Goal: Answer question/provide support: Share knowledge or assist other users

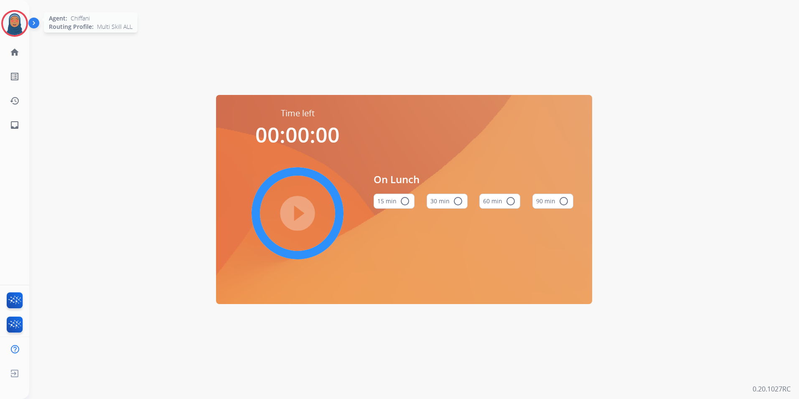
click at [17, 30] on img at bounding box center [14, 23] width 23 height 23
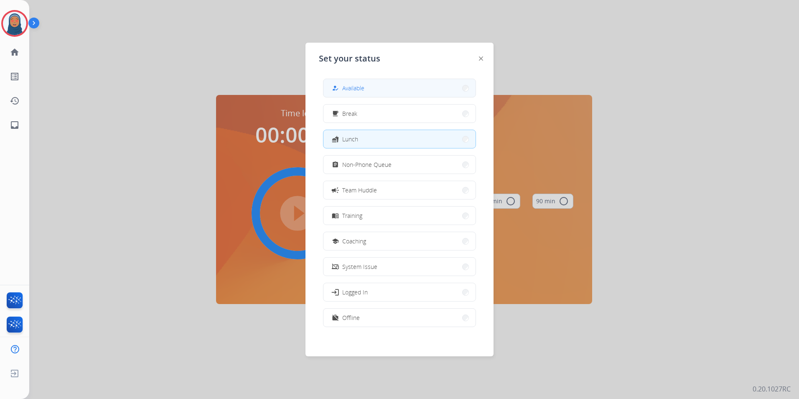
click at [412, 91] on button "how_to_reg Available" at bounding box center [400, 88] width 152 height 18
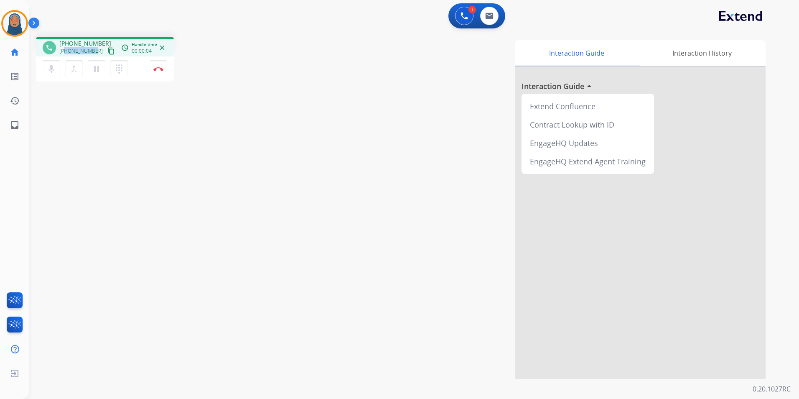
drag, startPoint x: 94, startPoint y: 53, endPoint x: 66, endPoint y: 54, distance: 28.9
click at [66, 54] on div "[PHONE_NUMBER] content_copy" at bounding box center [87, 51] width 57 height 10
copy span "3236013393"
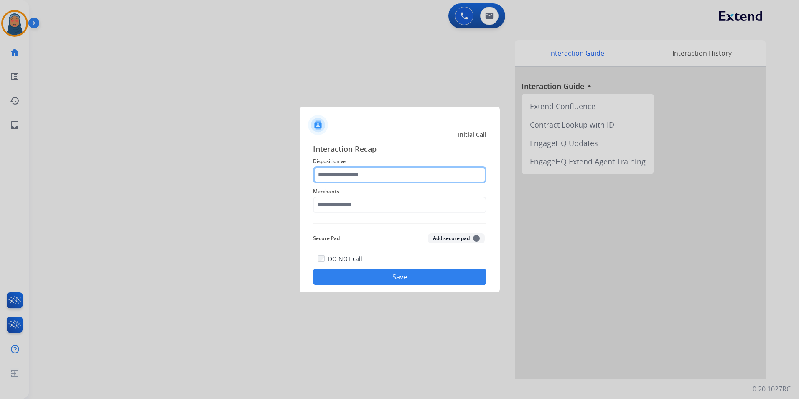
click at [369, 177] on input "text" at bounding box center [399, 174] width 173 height 17
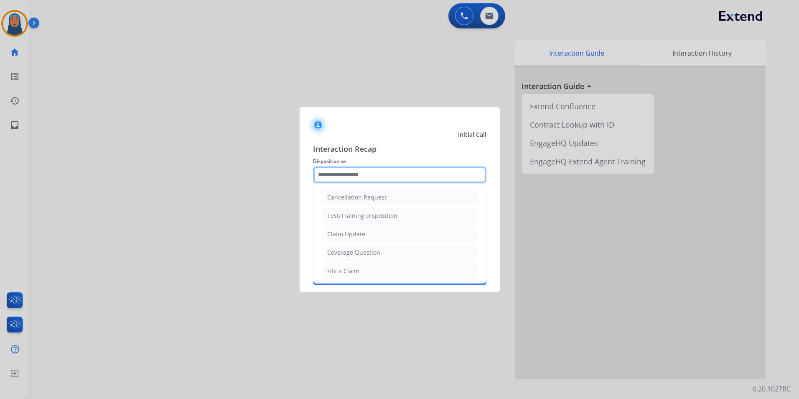
scroll to position [42, 0]
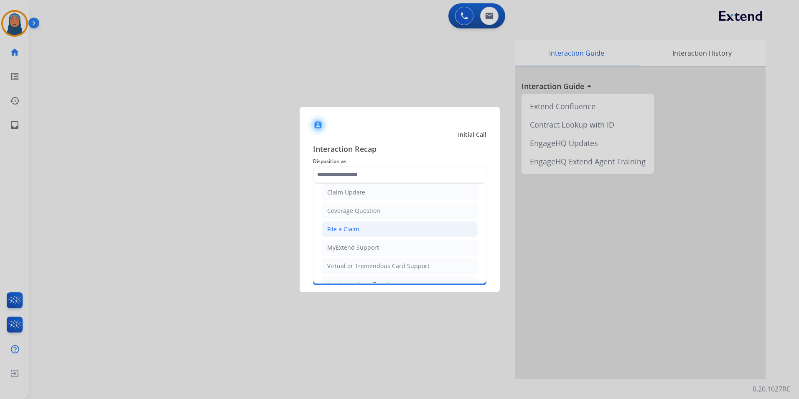
click at [365, 231] on li "File a Claim" at bounding box center [400, 229] width 156 height 16
type input "**********"
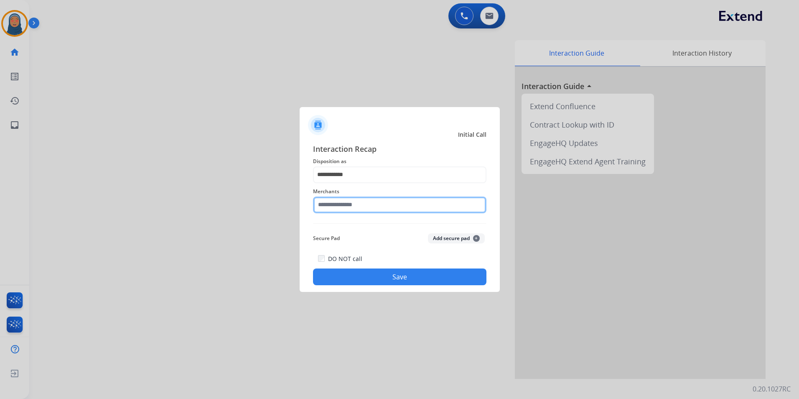
click at [377, 204] on input "text" at bounding box center [399, 204] width 173 height 17
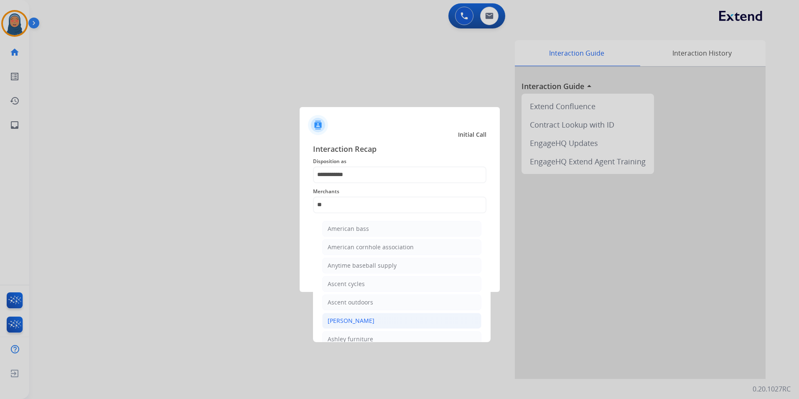
click at [380, 324] on li "[PERSON_NAME]" at bounding box center [401, 321] width 159 height 16
type input "**********"
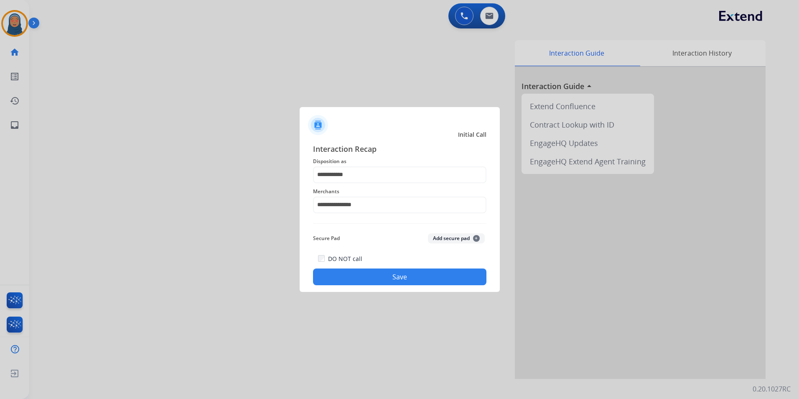
click at [404, 269] on button "Save" at bounding box center [399, 276] width 173 height 17
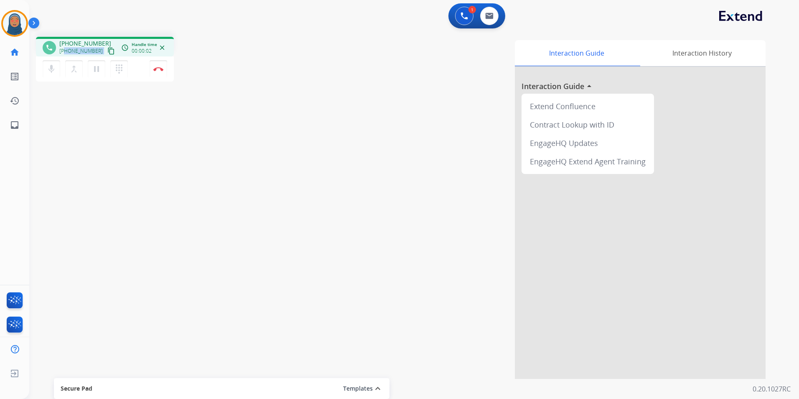
drag, startPoint x: 96, startPoint y: 52, endPoint x: 65, endPoint y: 52, distance: 30.9
click at [65, 52] on div "+19094963855 content_copy" at bounding box center [87, 51] width 57 height 10
copy div "9094963855 content_copy access_time Call metrics Queue 00:10 Hold 00:00 Talk 00…"
click at [159, 72] on button "Disconnect" at bounding box center [159, 69] width 18 height 18
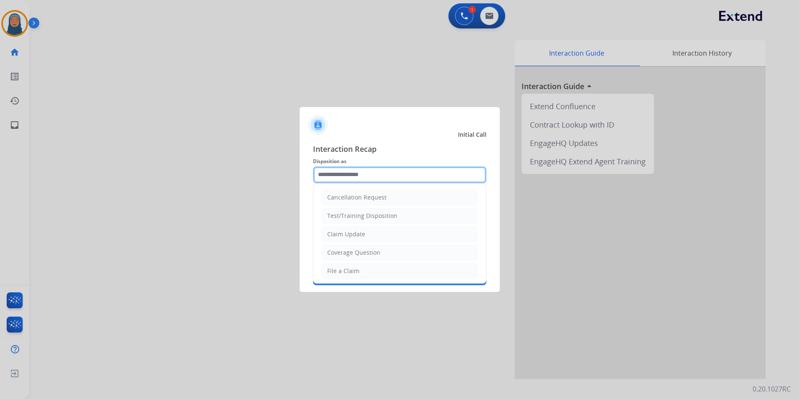
click at [367, 180] on input "text" at bounding box center [399, 174] width 173 height 17
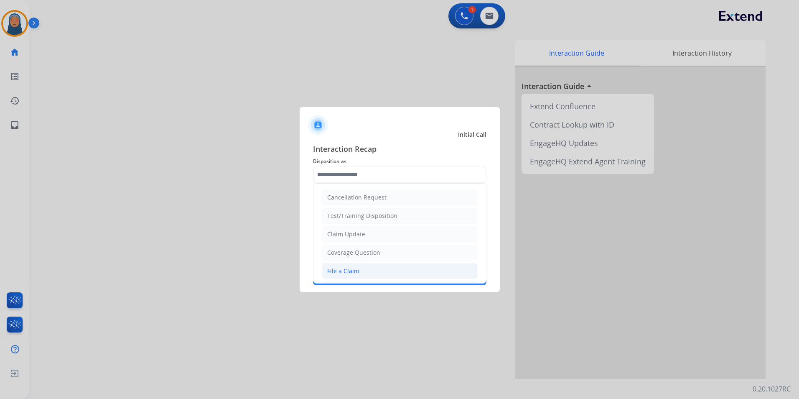
click at [370, 272] on li "File a Claim" at bounding box center [400, 271] width 156 height 16
type input "**********"
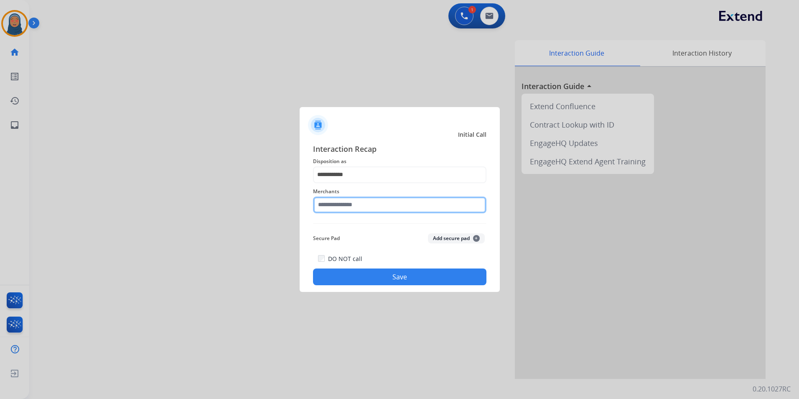
click at [391, 206] on input "text" at bounding box center [399, 204] width 173 height 17
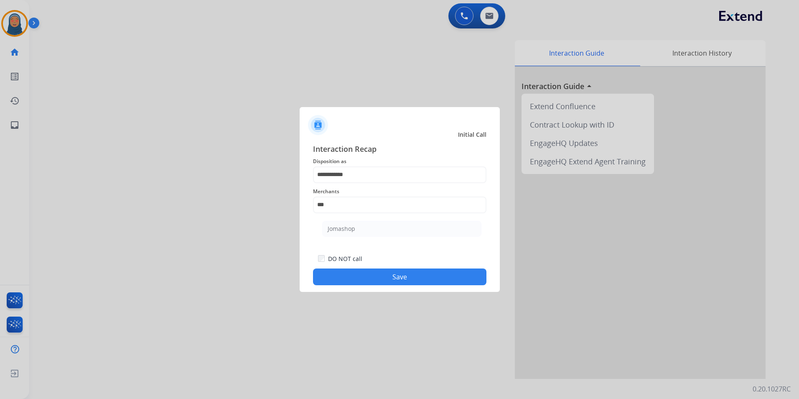
click at [377, 237] on ul "Jomashop" at bounding box center [402, 231] width 164 height 28
click at [400, 280] on div "**********" at bounding box center [400, 214] width 200 height 156
click at [400, 279] on button "Save" at bounding box center [399, 276] width 173 height 17
click at [434, 281] on button "Save" at bounding box center [399, 276] width 173 height 17
click at [375, 206] on input "***" at bounding box center [399, 204] width 173 height 17
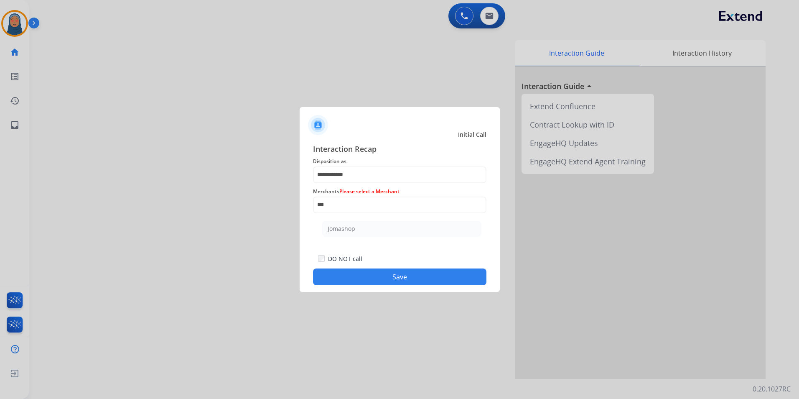
click at [364, 230] on li "Jomashop" at bounding box center [401, 229] width 159 height 16
type input "********"
drag, startPoint x: 305, startPoint y: 201, endPoint x: 196, endPoint y: 188, distance: 109.4
click at [0, 188] on app-contact-recap-modal "**********" at bounding box center [0, 199] width 0 height 399
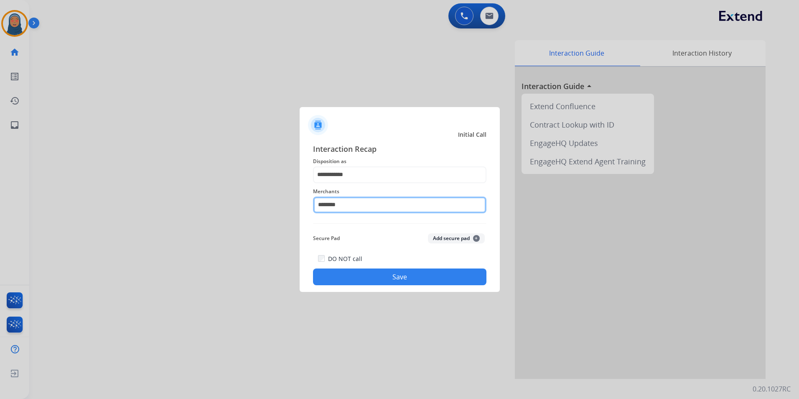
type input "********"
click at [423, 281] on button "Save" at bounding box center [399, 276] width 173 height 17
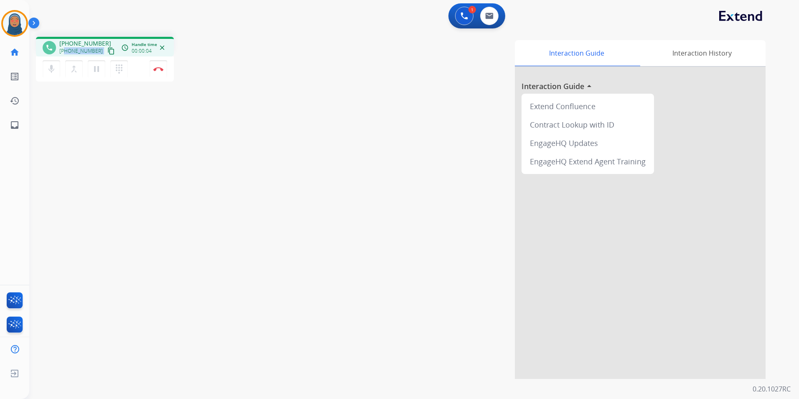
drag, startPoint x: 96, startPoint y: 51, endPoint x: 65, endPoint y: 52, distance: 31.0
click at [65, 52] on div "+16013950775 content_copy" at bounding box center [87, 51] width 57 height 10
copy div "6013950775 content_copy access_time Call metrics Queue 00:10 Hold 00:00 Talk 00…"
click at [158, 71] on img at bounding box center [158, 69] width 10 height 4
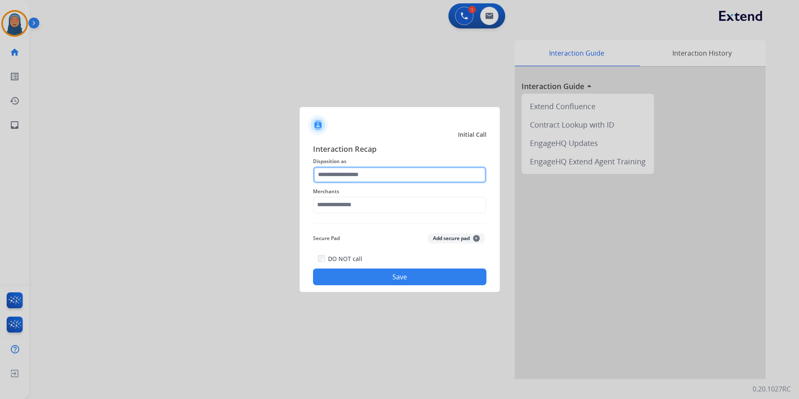
click at [352, 171] on input "text" at bounding box center [399, 174] width 173 height 17
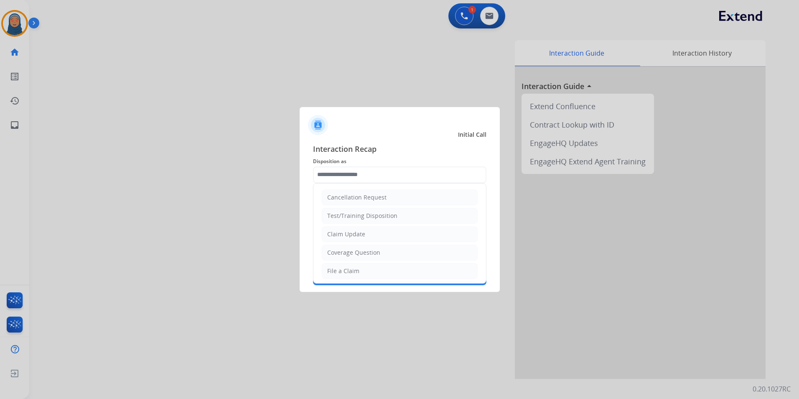
click at [375, 265] on li "File a Claim" at bounding box center [400, 271] width 156 height 16
type input "**********"
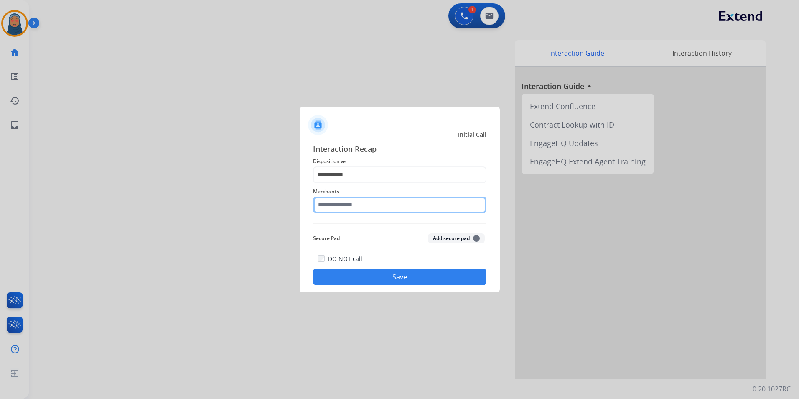
click at [369, 203] on input "text" at bounding box center [399, 204] width 173 height 17
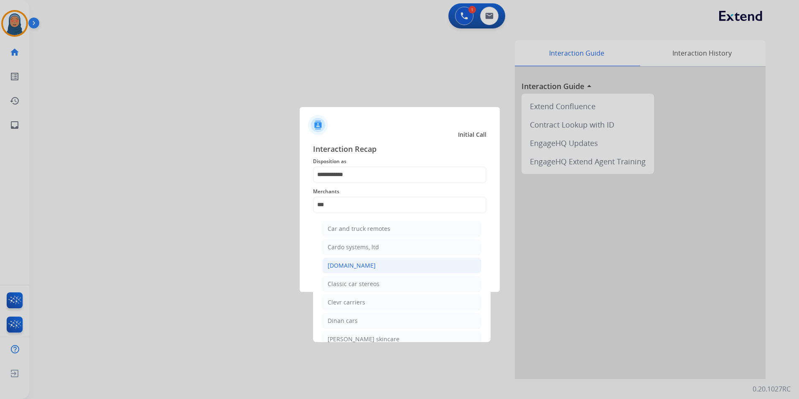
click at [357, 268] on div "[DOMAIN_NAME]" at bounding box center [352, 265] width 48 height 8
type input "**********"
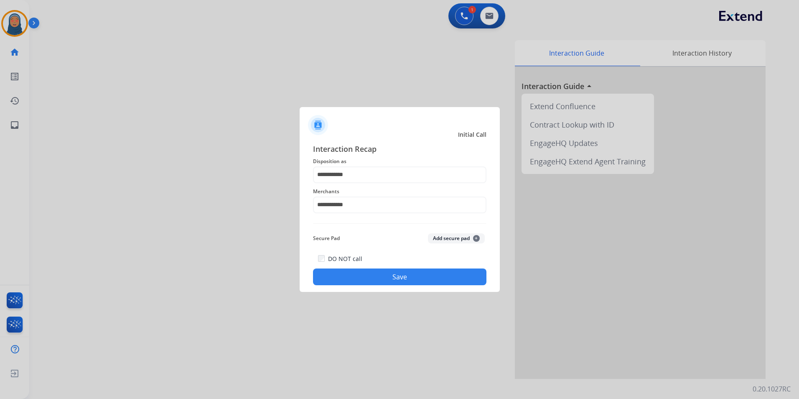
click at [380, 288] on div "**********" at bounding box center [400, 214] width 200 height 156
click at [389, 282] on button "Save" at bounding box center [399, 276] width 173 height 17
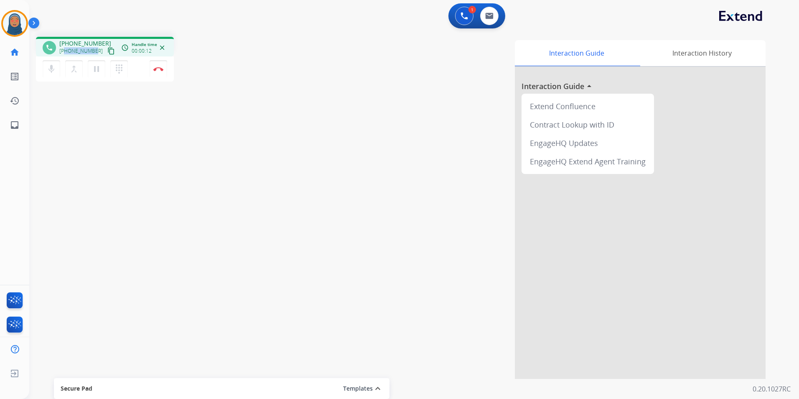
drag, startPoint x: 95, startPoint y: 52, endPoint x: 66, endPoint y: 51, distance: 29.3
click at [66, 51] on div "+17026614604 content_copy" at bounding box center [87, 51] width 57 height 10
copy span "7026614604"
click at [156, 71] on img at bounding box center [158, 69] width 10 height 4
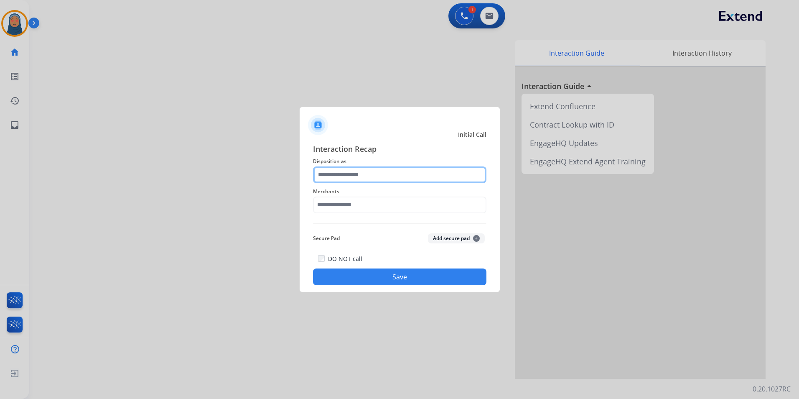
click at [363, 174] on input "text" at bounding box center [399, 174] width 173 height 17
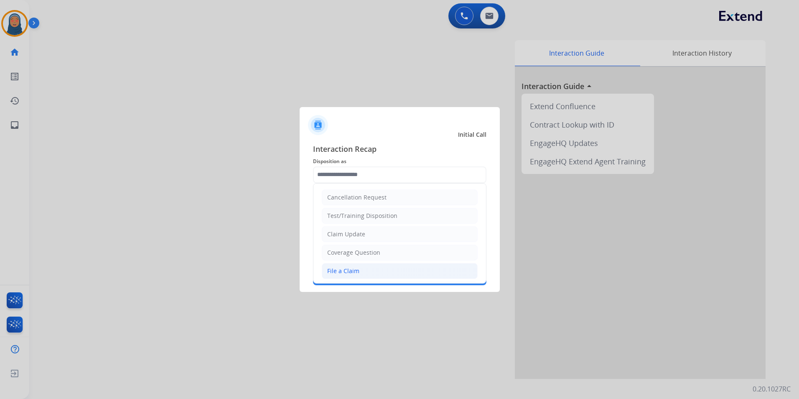
click at [364, 272] on li "File a Claim" at bounding box center [400, 271] width 156 height 16
type input "**********"
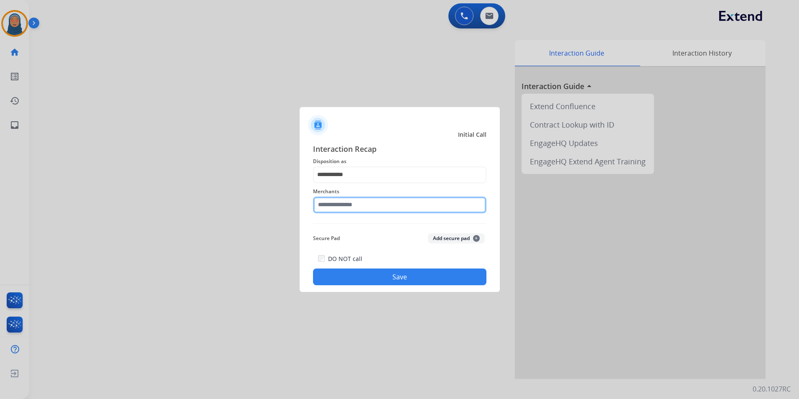
click at [360, 203] on input "text" at bounding box center [399, 204] width 173 height 17
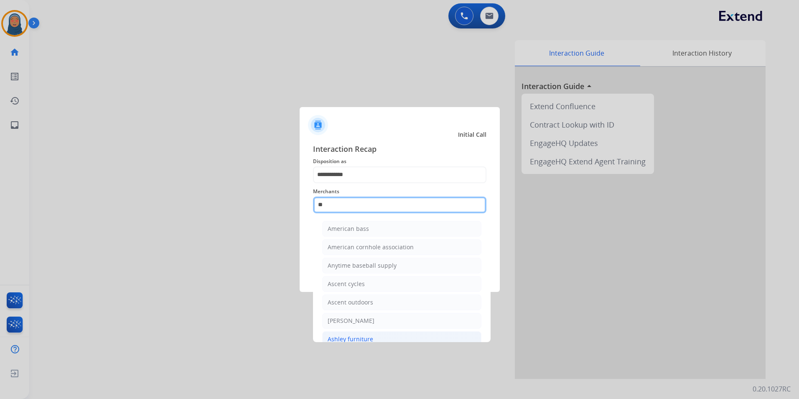
type input "**"
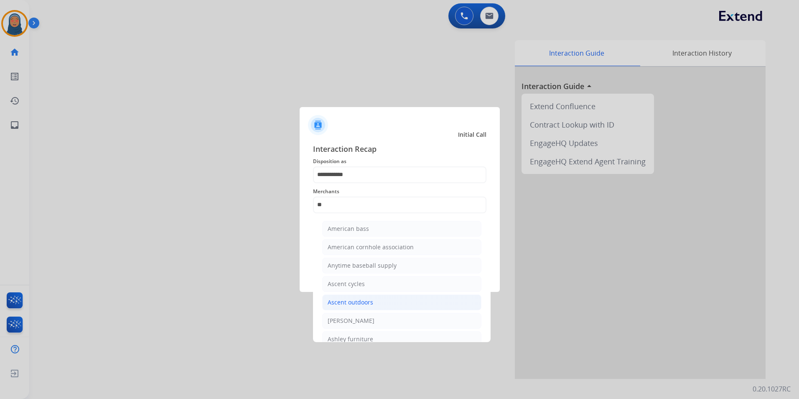
drag, startPoint x: 371, startPoint y: 334, endPoint x: 381, endPoint y: 305, distance: 30.4
click at [372, 329] on ul "American bass American cornhole association Anytime baseball supply Ascent cycl…" at bounding box center [402, 314] width 164 height 194
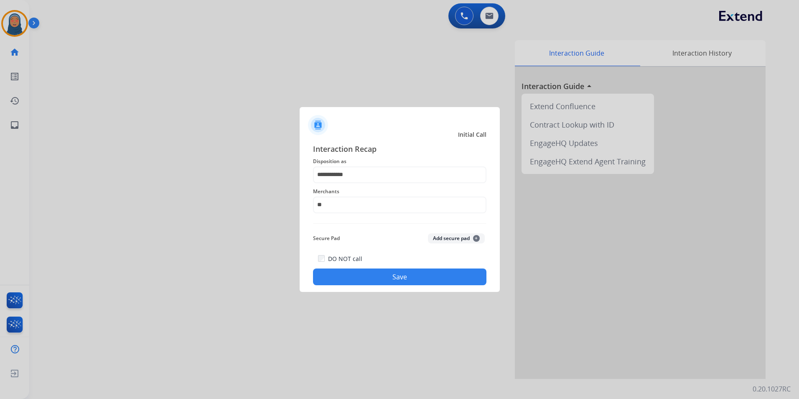
click at [413, 272] on button "Save" at bounding box center [399, 276] width 173 height 17
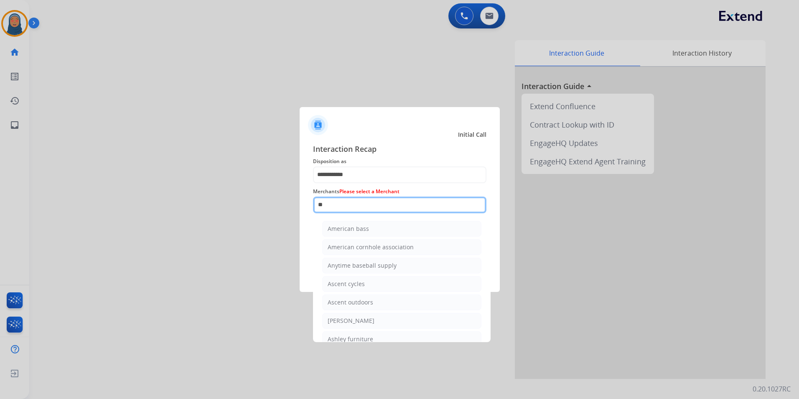
drag, startPoint x: 353, startPoint y: 205, endPoint x: 153, endPoint y: 184, distance: 201.3
click at [0, 191] on app-contact-recap-modal "**********" at bounding box center [0, 199] width 0 height 399
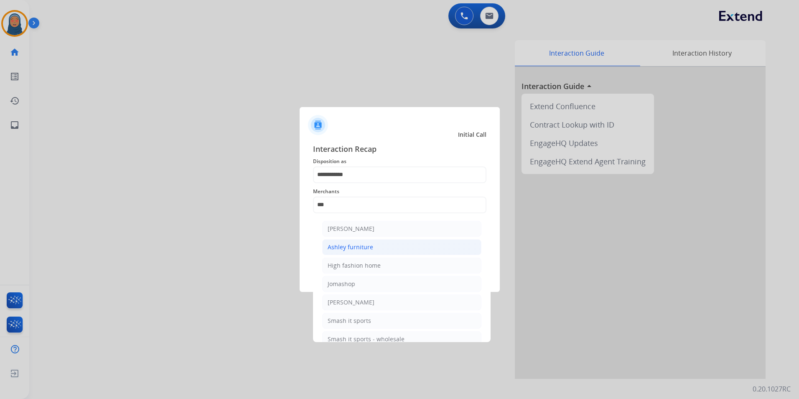
click at [365, 250] on div "Ashley furniture" at bounding box center [351, 247] width 46 height 8
type input "**********"
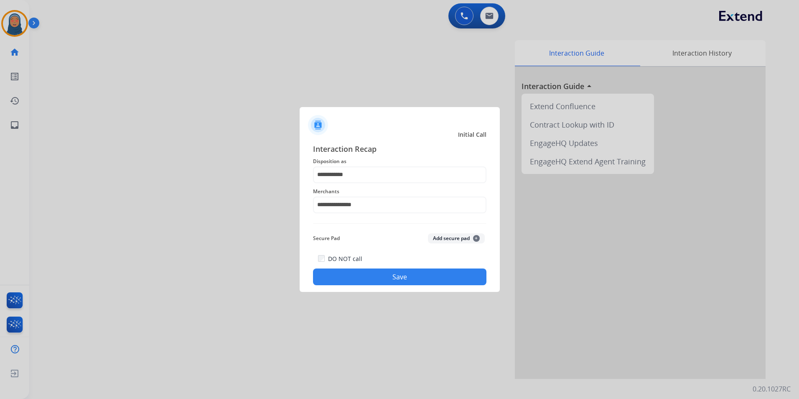
click at [392, 278] on button "Save" at bounding box center [399, 276] width 173 height 17
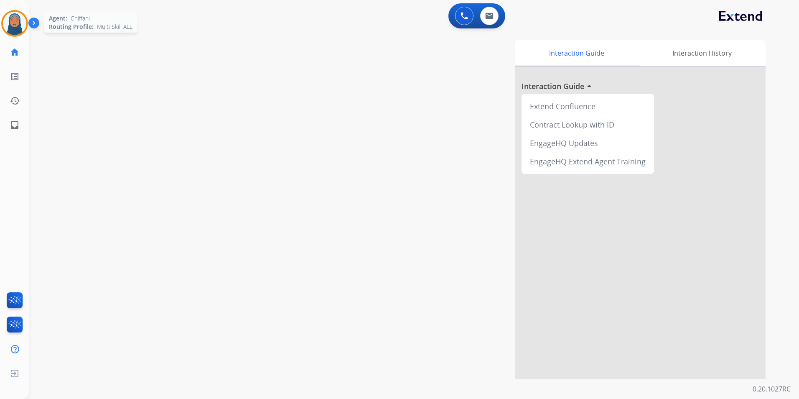
click at [20, 30] on img at bounding box center [14, 23] width 23 height 23
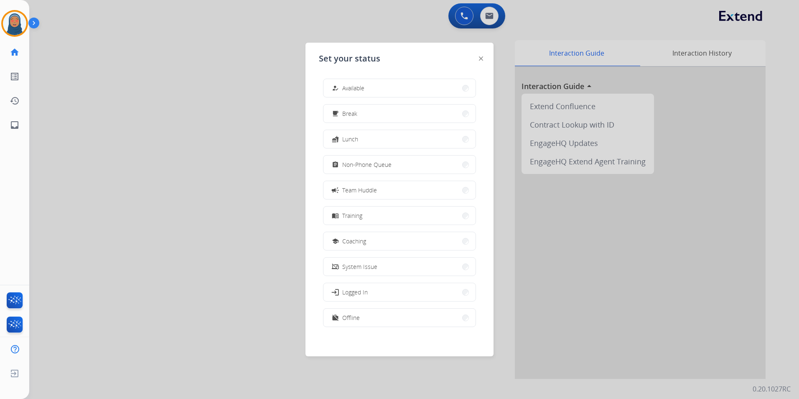
click at [375, 163] on span "Non-Phone Queue" at bounding box center [366, 164] width 49 height 9
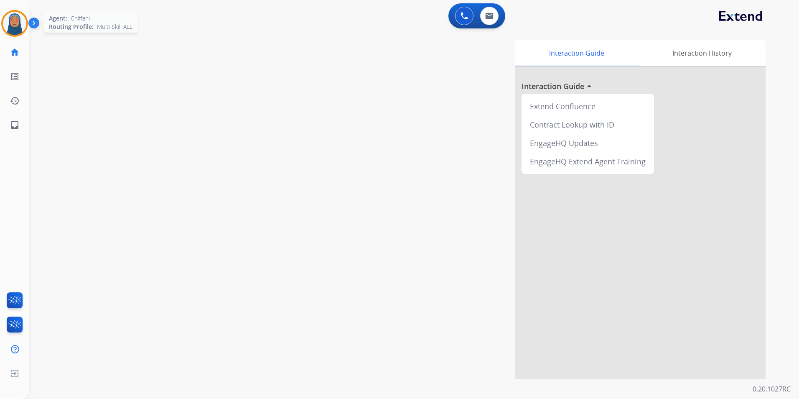
click at [14, 20] on img at bounding box center [14, 23] width 23 height 23
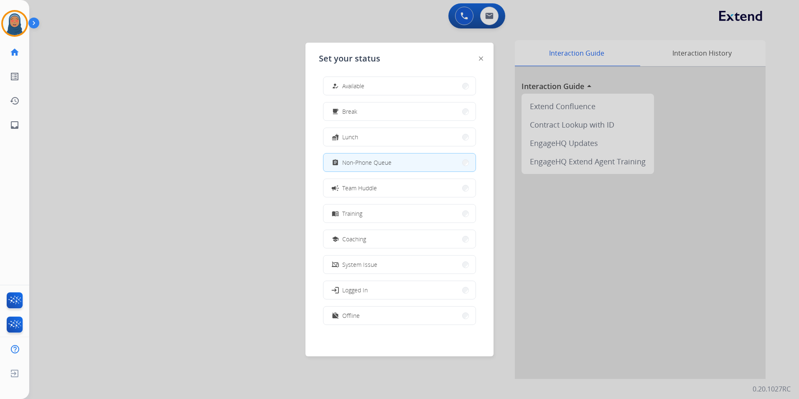
scroll to position [3, 0]
click at [410, 320] on button "work_off Offline" at bounding box center [400, 315] width 152 height 18
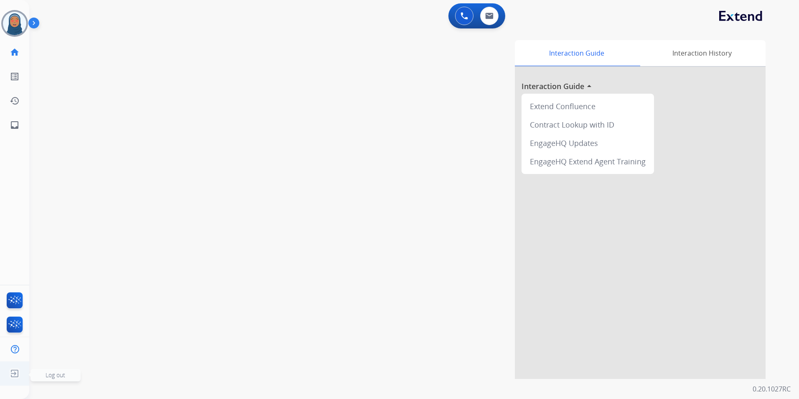
click at [22, 372] on img at bounding box center [14, 373] width 15 height 16
click at [57, 372] on span "Log out" at bounding box center [56, 375] width 20 height 8
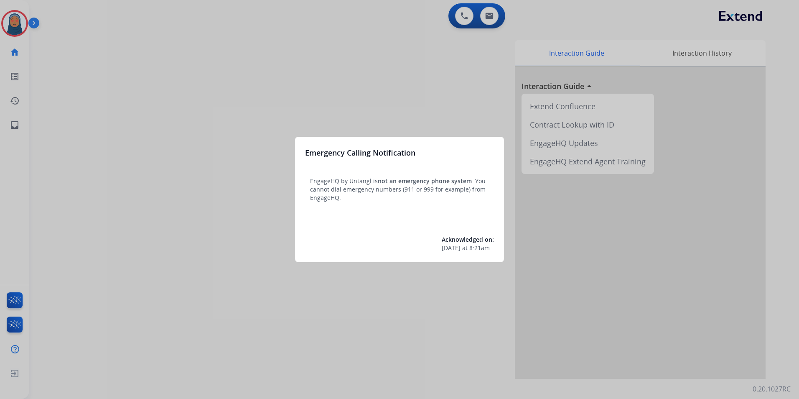
click at [17, 23] on div at bounding box center [399, 199] width 799 height 399
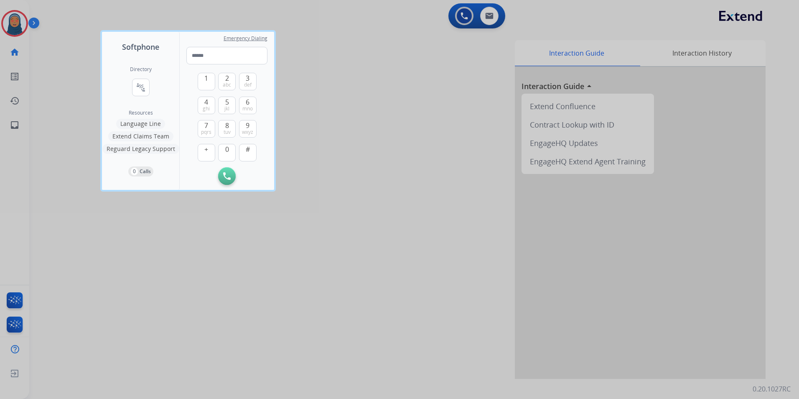
click at [17, 23] on div at bounding box center [399, 199] width 799 height 399
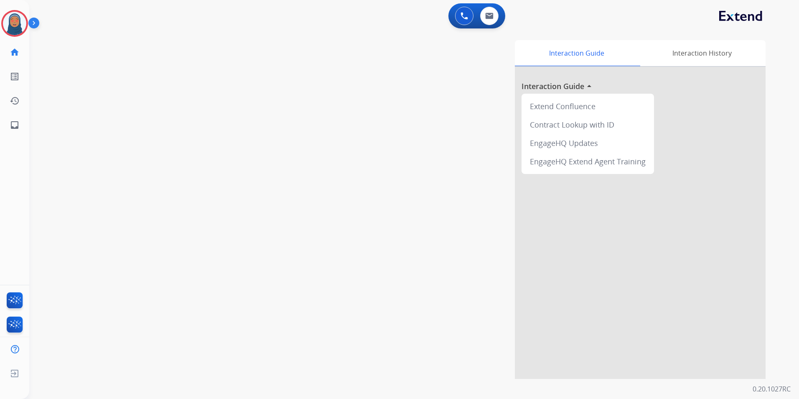
click at [17, 23] on img at bounding box center [14, 23] width 23 height 23
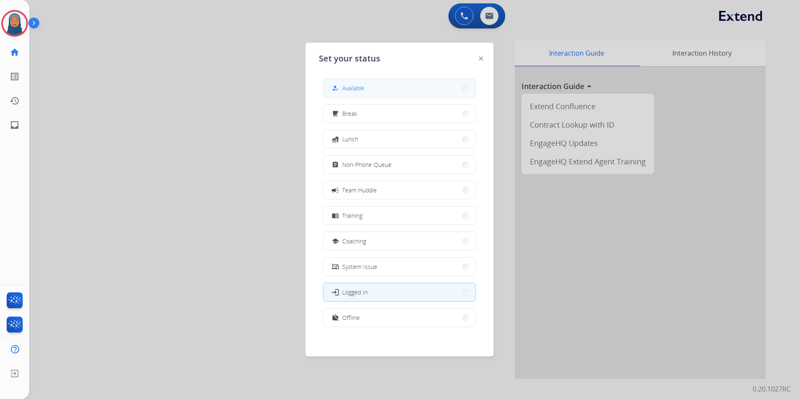
click at [456, 84] on button "how_to_reg Available" at bounding box center [400, 88] width 152 height 18
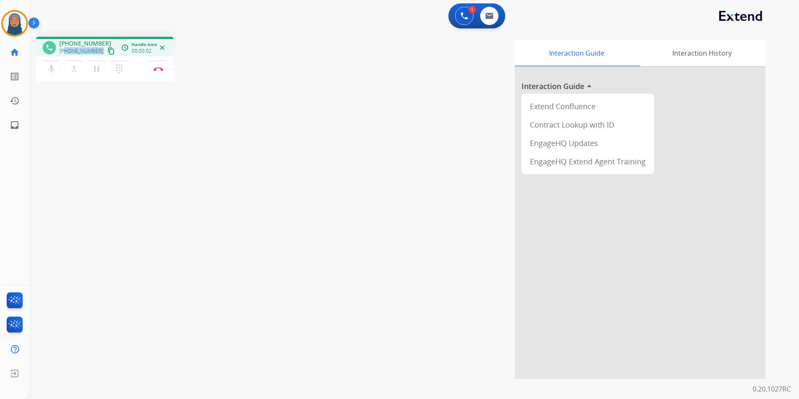
drag, startPoint x: 96, startPoint y: 51, endPoint x: 66, endPoint y: 52, distance: 29.3
click at [66, 52] on div "+15622151308 content_copy" at bounding box center [87, 51] width 57 height 10
copy div "5622151308 content_copy access_time Call metrics Queue 02:16 Hold 00:00 Talk 00…"
click at [160, 72] on button "Disconnect" at bounding box center [159, 69] width 18 height 18
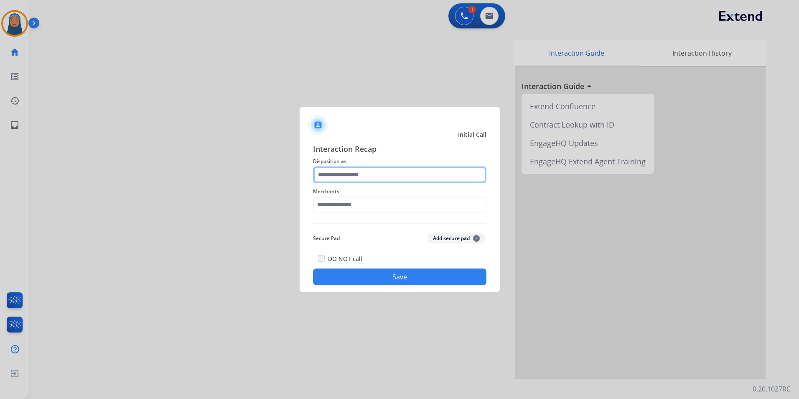
click at [386, 176] on input "text" at bounding box center [399, 174] width 173 height 17
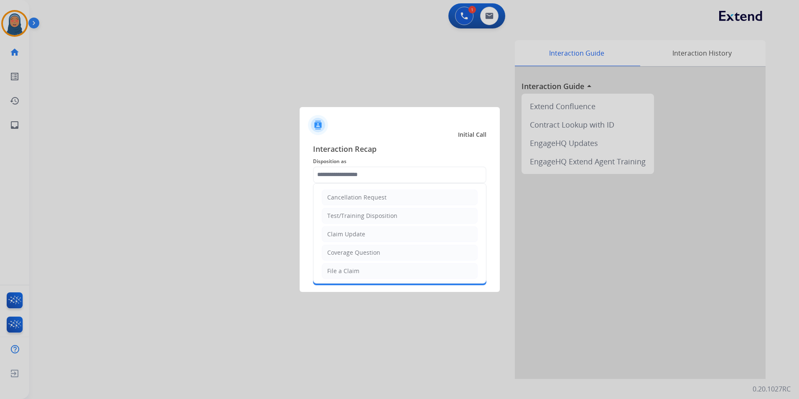
click at [374, 274] on li "File a Claim" at bounding box center [400, 271] width 156 height 16
type input "**********"
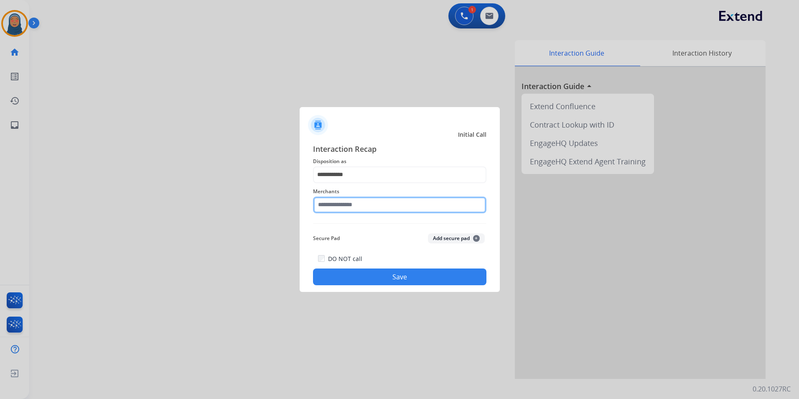
click at [380, 204] on input "text" at bounding box center [399, 204] width 173 height 17
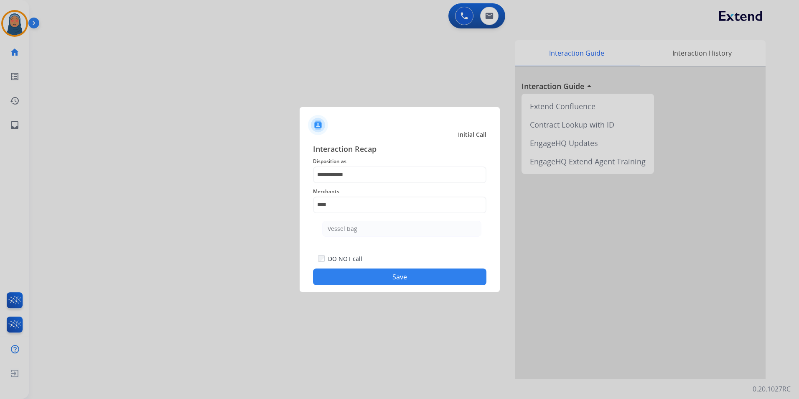
click at [352, 227] on div "Vessel bag" at bounding box center [343, 228] width 30 height 8
type input "**********"
click at [391, 278] on button "Save" at bounding box center [399, 276] width 173 height 17
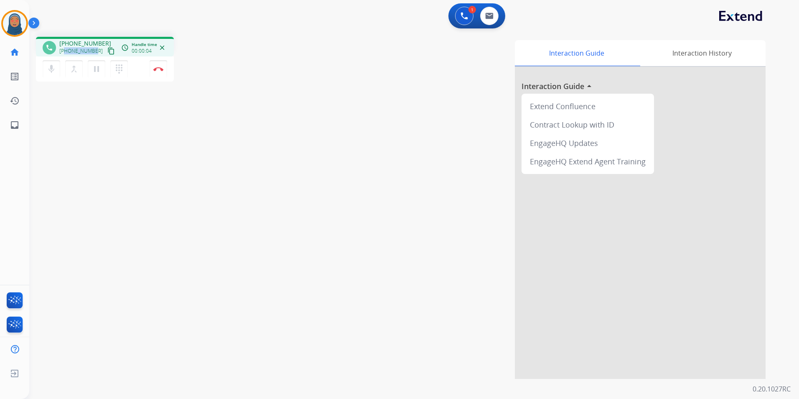
drag, startPoint x: 94, startPoint y: 51, endPoint x: 65, endPoint y: 53, distance: 29.3
click at [65, 53] on div "+12153937771 content_copy" at bounding box center [87, 51] width 57 height 10
copy span "2153937771"
click at [158, 71] on button "Disconnect" at bounding box center [159, 69] width 18 height 18
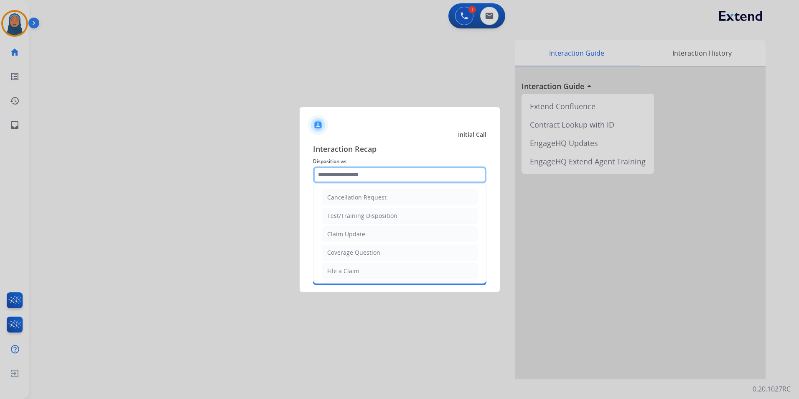
click at [390, 173] on input "text" at bounding box center [399, 174] width 173 height 17
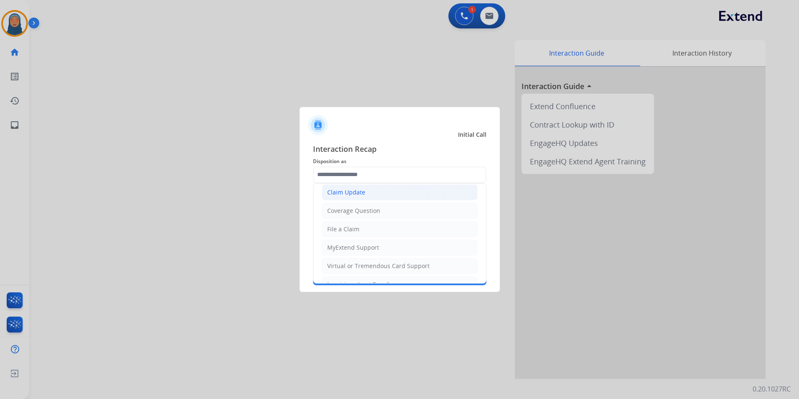
click at [367, 196] on li "Claim Update" at bounding box center [400, 192] width 156 height 16
type input "**********"
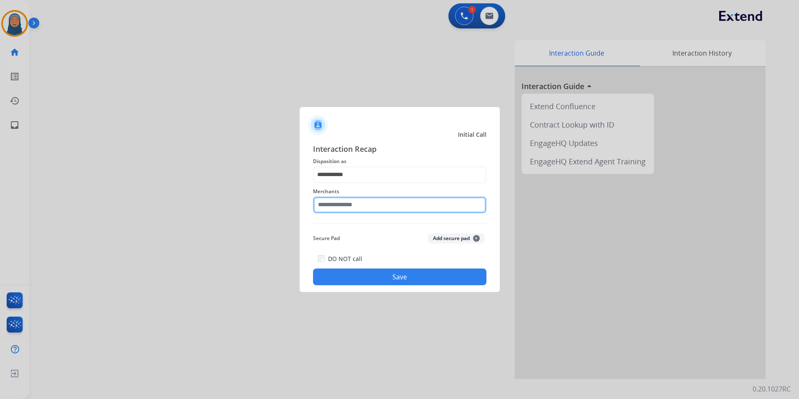
click at [371, 207] on input "text" at bounding box center [399, 204] width 173 height 17
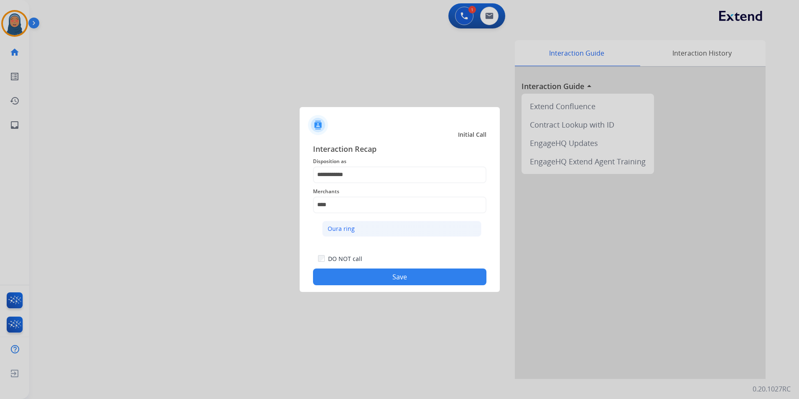
click at [348, 231] on div "Oura ring" at bounding box center [341, 228] width 27 height 8
type input "*********"
click at [396, 278] on button "Save" at bounding box center [399, 276] width 173 height 17
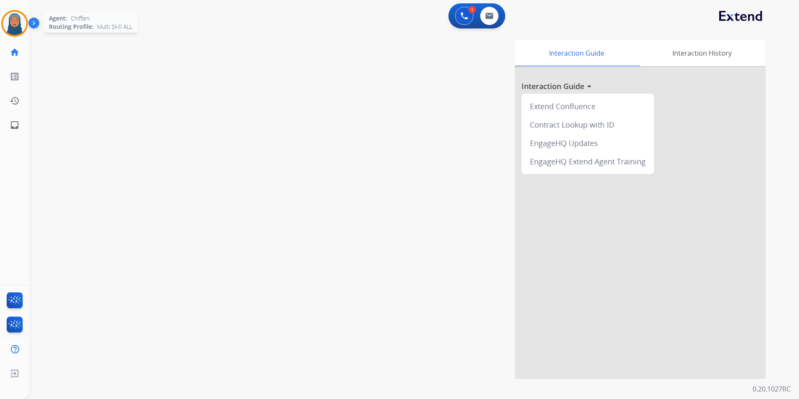
click at [17, 22] on img at bounding box center [14, 23] width 23 height 23
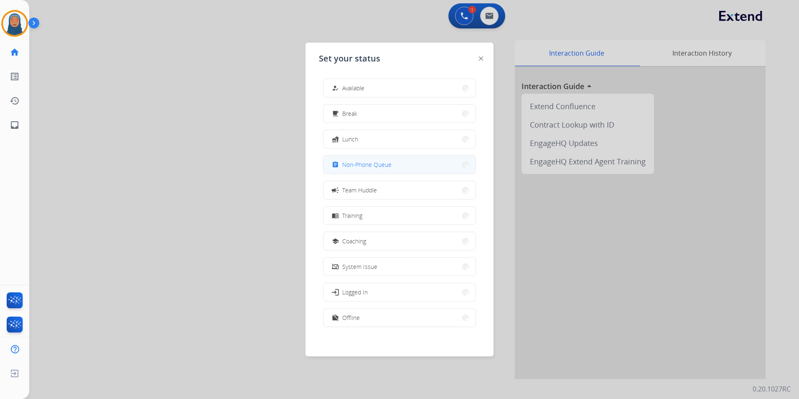
click at [353, 169] on div "assignment Non-Phone Queue" at bounding box center [360, 165] width 61 height 10
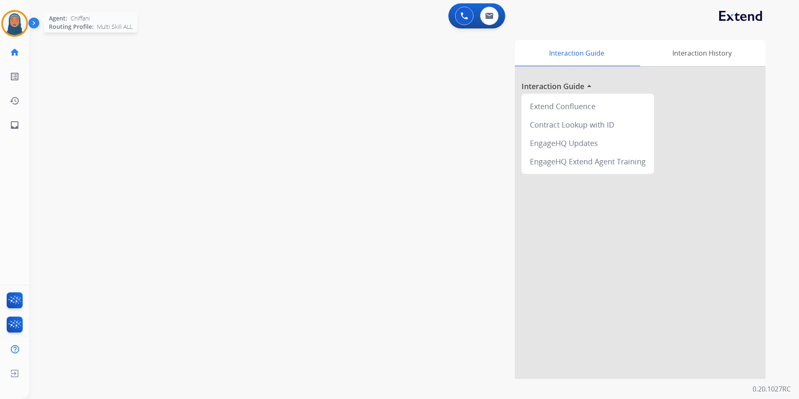
drag, startPoint x: 16, startPoint y: 29, endPoint x: 25, endPoint y: 31, distance: 9.1
click at [16, 29] on img at bounding box center [14, 23] width 23 height 23
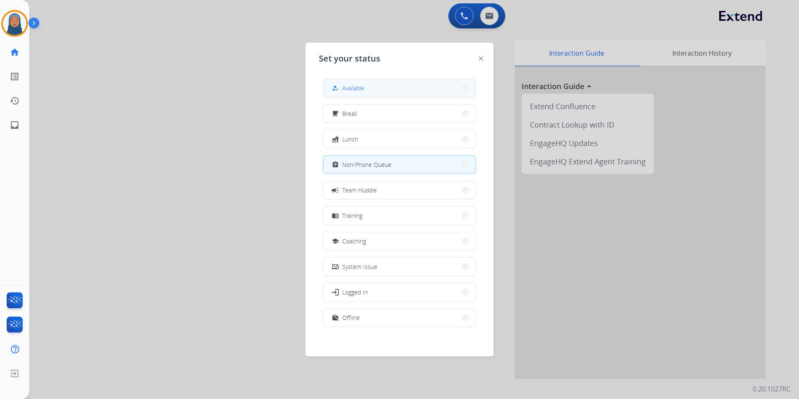
click at [423, 90] on button "how_to_reg Available" at bounding box center [400, 88] width 152 height 18
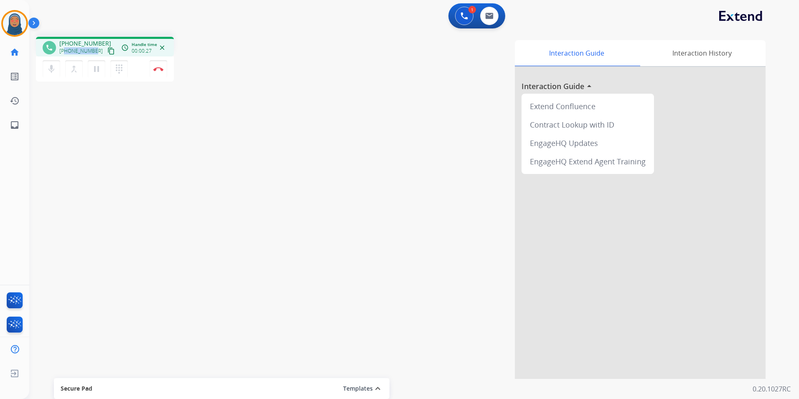
drag, startPoint x: 93, startPoint y: 51, endPoint x: 65, endPoint y: 52, distance: 28.0
click at [65, 52] on span "+17738377777" at bounding box center [80, 51] width 43 height 7
copy span "7738377777"
click at [117, 69] on mat-icon "dialpad" at bounding box center [119, 69] width 10 height 10
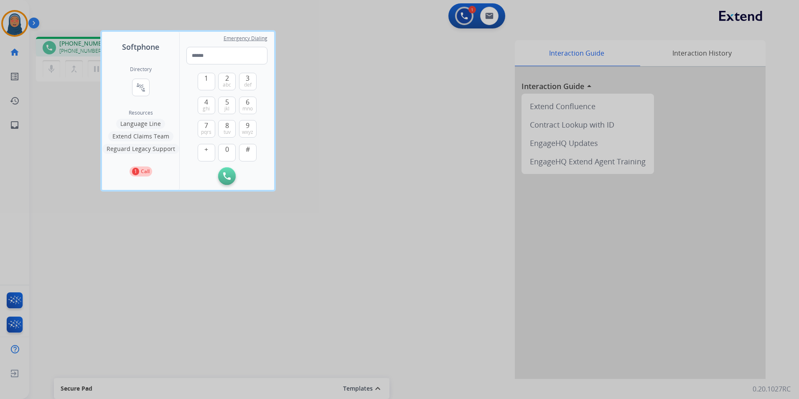
click at [149, 122] on button "Language Line" at bounding box center [140, 124] width 49 height 10
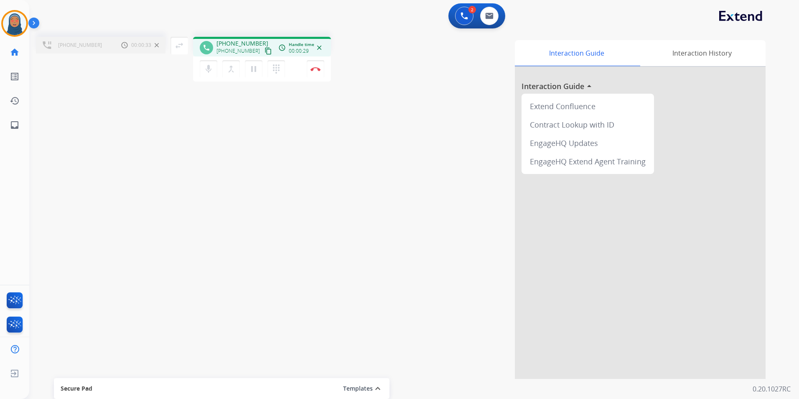
drag, startPoint x: 225, startPoint y: 68, endPoint x: 199, endPoint y: 61, distance: 27.6
click at [226, 68] on button "merge_type Bridge" at bounding box center [231, 69] width 18 height 18
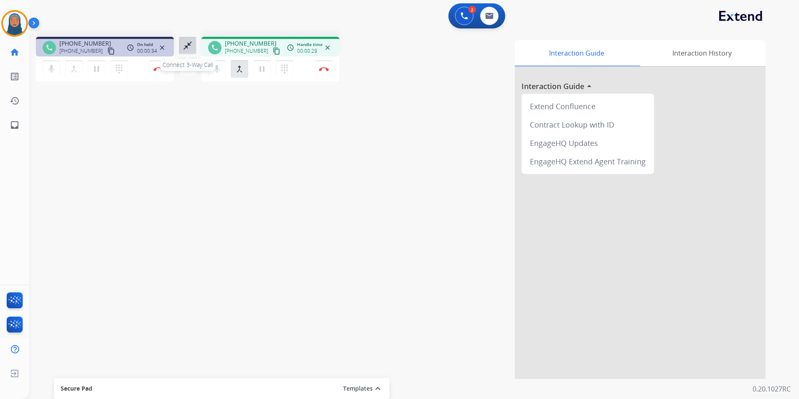
click at [184, 45] on mat-icon "close_fullscreen" at bounding box center [188, 46] width 10 height 10
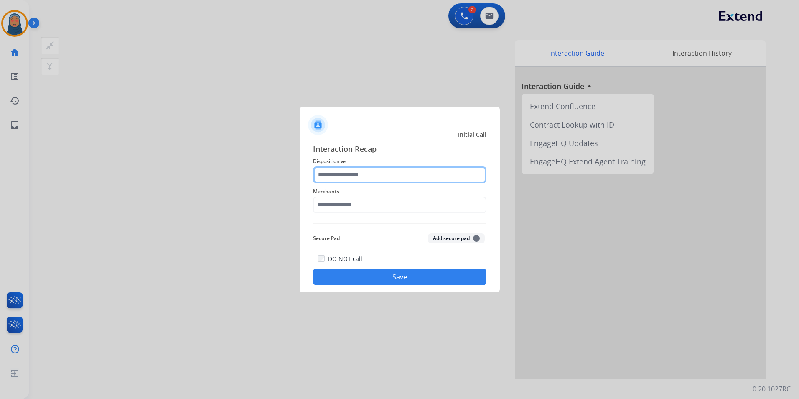
click at [355, 175] on input "text" at bounding box center [399, 174] width 173 height 17
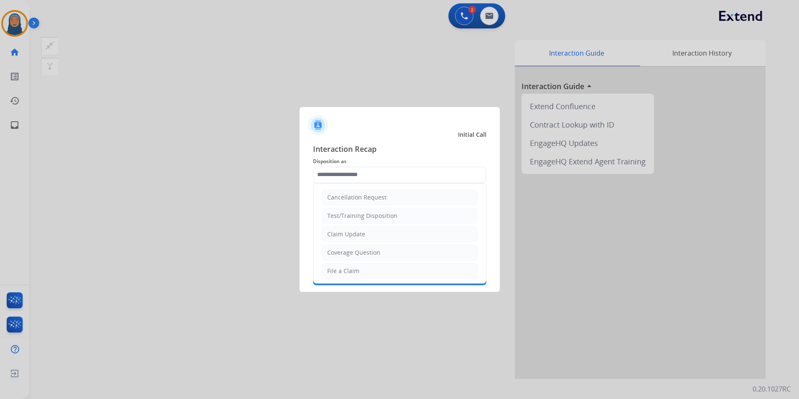
drag, startPoint x: 370, startPoint y: 271, endPoint x: 364, endPoint y: 234, distance: 37.4
click at [369, 268] on li "File a Claim" at bounding box center [400, 271] width 156 height 16
type input "**********"
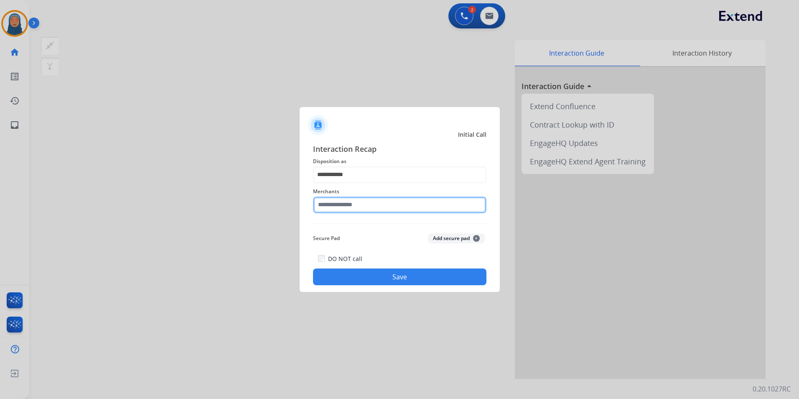
click at [364, 206] on input "text" at bounding box center [399, 204] width 173 height 17
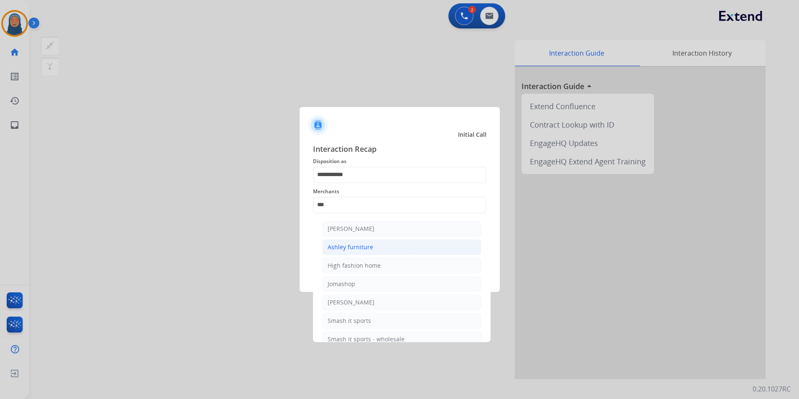
click at [365, 245] on div "Ashley furniture" at bounding box center [351, 247] width 46 height 8
type input "**********"
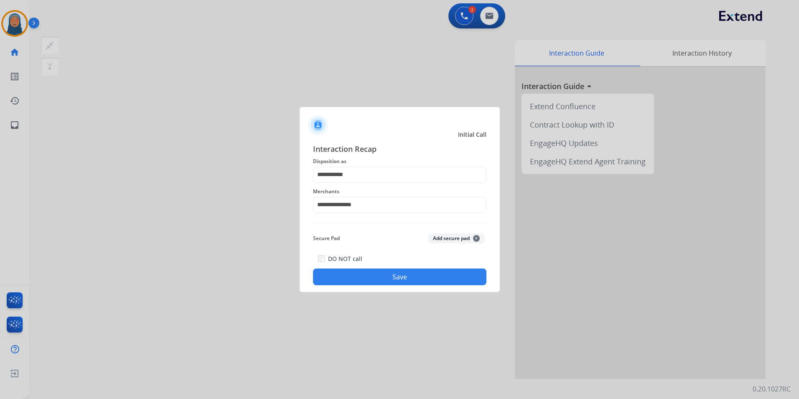
click at [399, 282] on button "Save" at bounding box center [399, 276] width 173 height 17
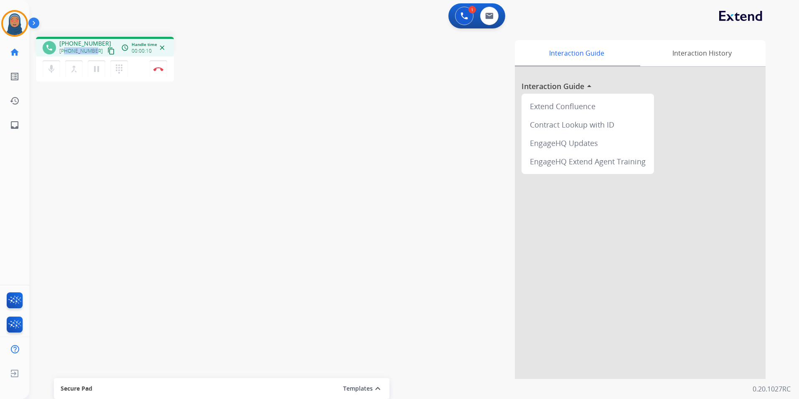
drag, startPoint x: 94, startPoint y: 53, endPoint x: 66, endPoint y: 53, distance: 28.0
click at [66, 53] on div "+17323408430 content_copy" at bounding box center [87, 51] width 57 height 10
copy span "7323408430"
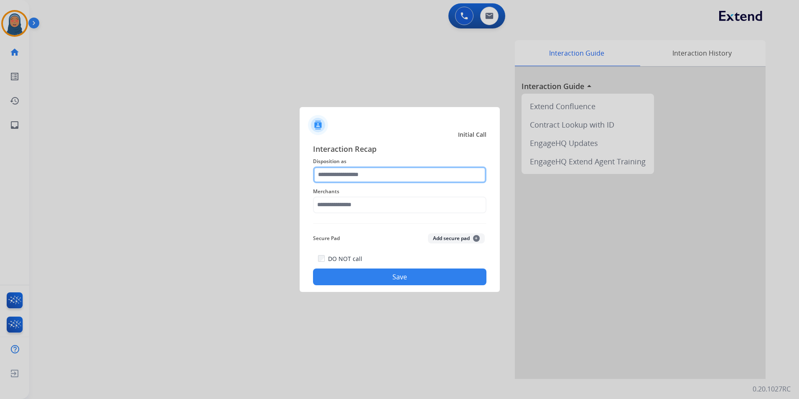
click at [339, 176] on input "text" at bounding box center [399, 174] width 173 height 17
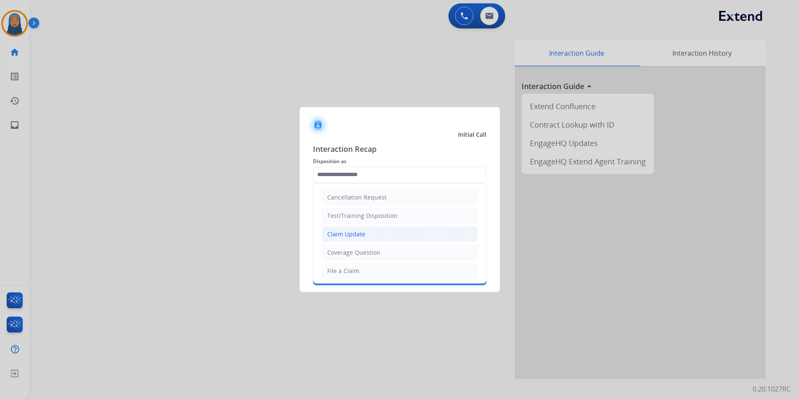
click at [365, 232] on li "Claim Update" at bounding box center [400, 234] width 156 height 16
type input "**********"
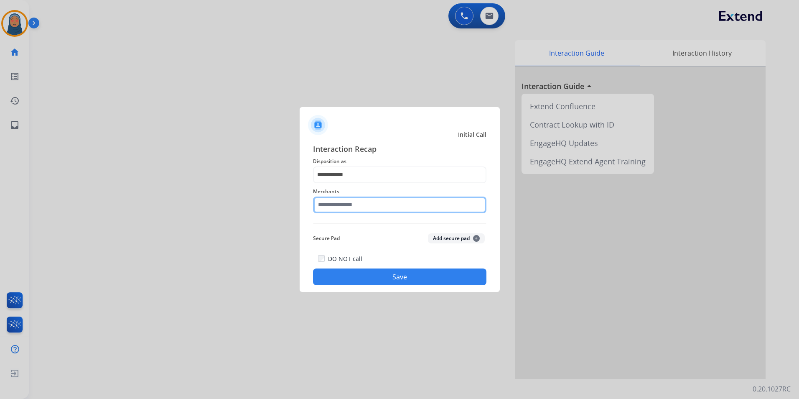
click at [366, 207] on input "text" at bounding box center [399, 204] width 173 height 17
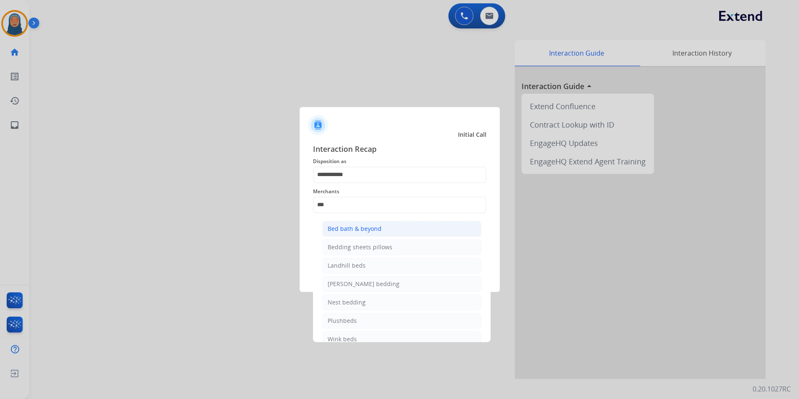
click at [366, 229] on div "Bed bath & beyond" at bounding box center [355, 228] width 54 height 8
type input "**********"
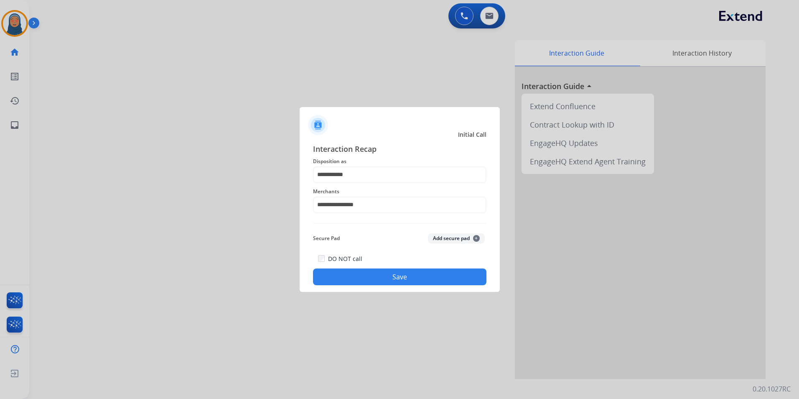
click at [395, 275] on button "Save" at bounding box center [399, 276] width 173 height 17
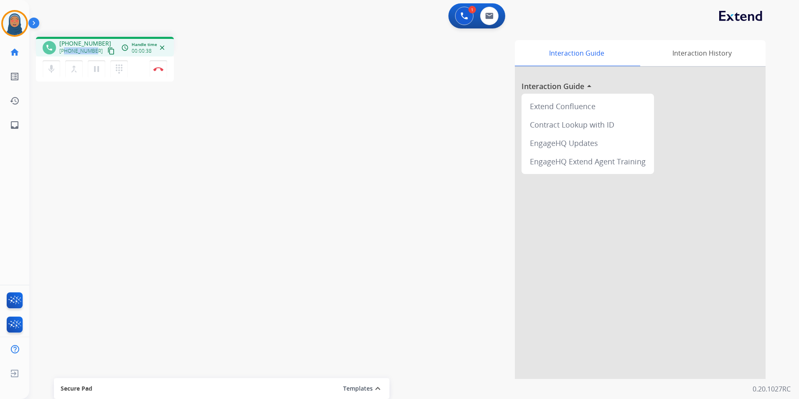
drag, startPoint x: 86, startPoint y: 51, endPoint x: 65, endPoint y: 51, distance: 20.9
click at [65, 51] on div "+16178349602 content_copy" at bounding box center [87, 51] width 57 height 10
copy span "6178349602"
click at [159, 73] on button "Disconnect" at bounding box center [159, 69] width 18 height 18
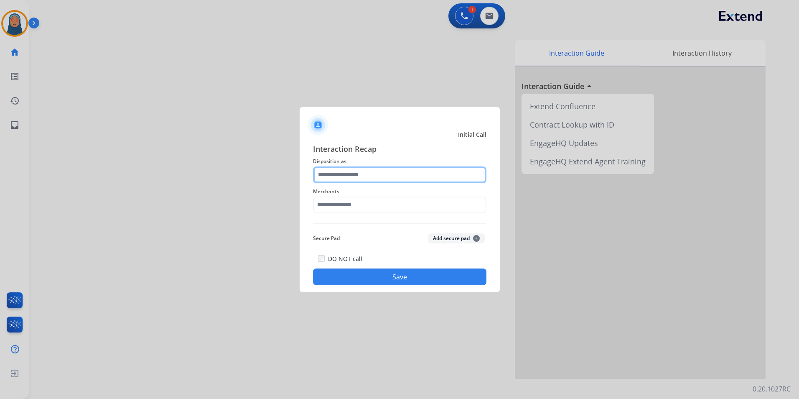
click at [391, 171] on input "text" at bounding box center [399, 174] width 173 height 17
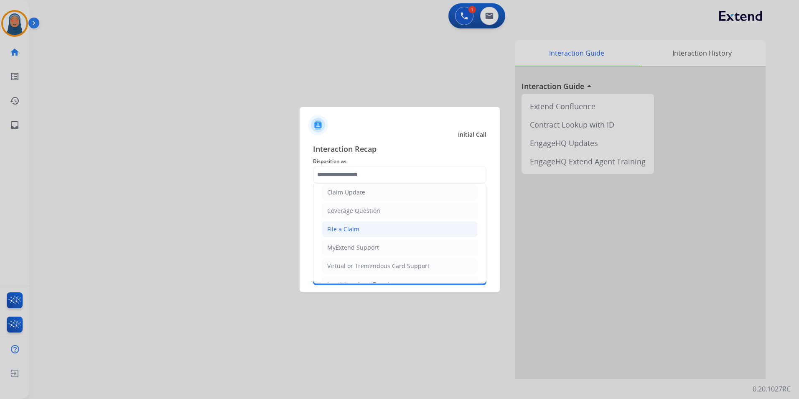
drag, startPoint x: 362, startPoint y: 227, endPoint x: 357, endPoint y: 200, distance: 27.3
click at [362, 225] on li "File a Claim" at bounding box center [400, 229] width 156 height 16
type input "**********"
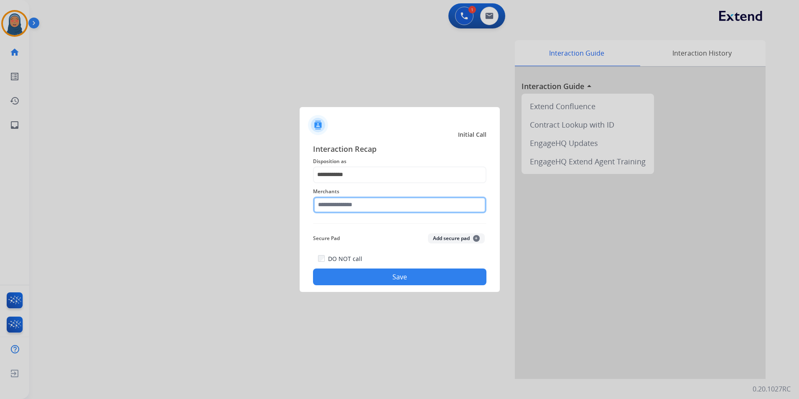
click at [356, 197] on input "text" at bounding box center [399, 204] width 173 height 17
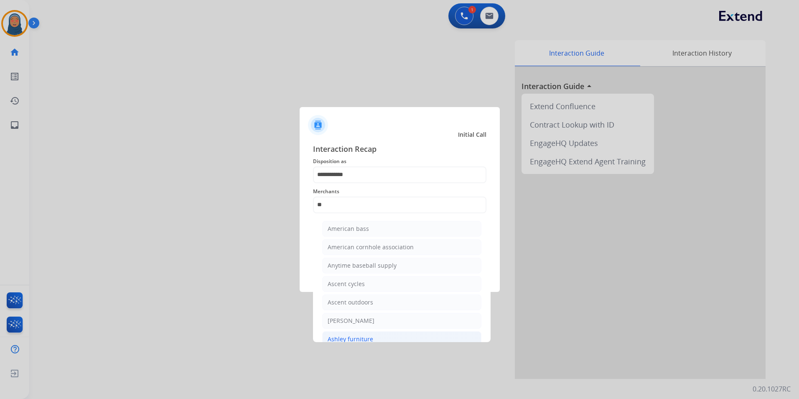
click at [354, 336] on div "Ashley furniture" at bounding box center [351, 339] width 46 height 8
type input "**********"
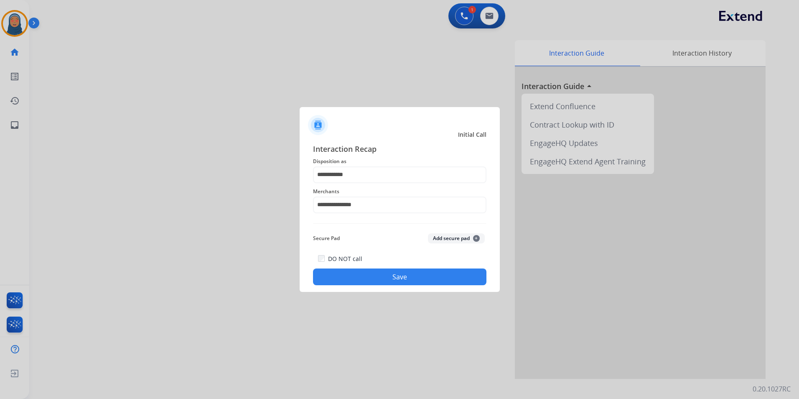
click at [397, 283] on button "Save" at bounding box center [399, 276] width 173 height 17
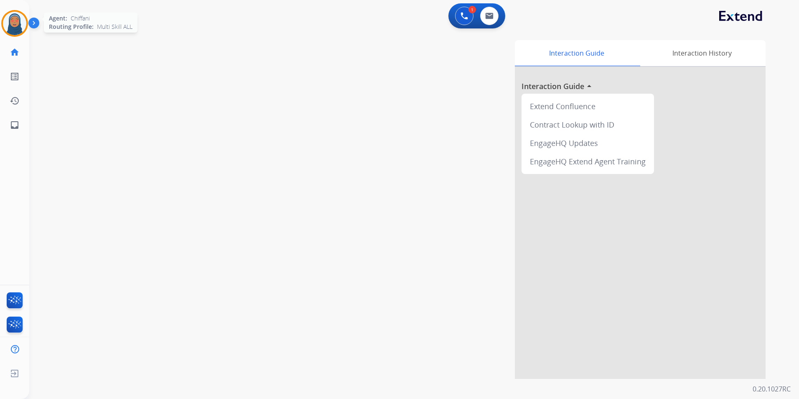
click at [12, 30] on img at bounding box center [14, 23] width 23 height 23
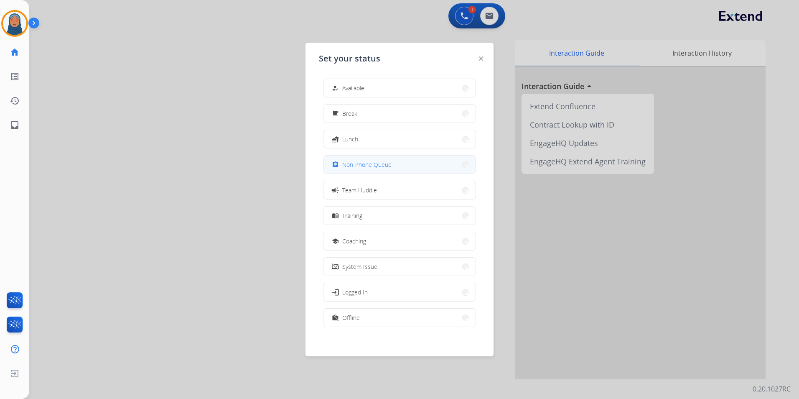
click at [387, 165] on span "Non-Phone Queue" at bounding box center [366, 164] width 49 height 9
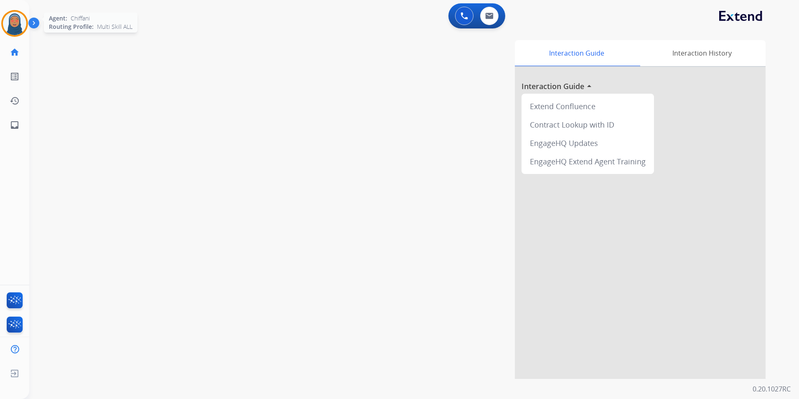
click at [13, 22] on img at bounding box center [14, 23] width 23 height 23
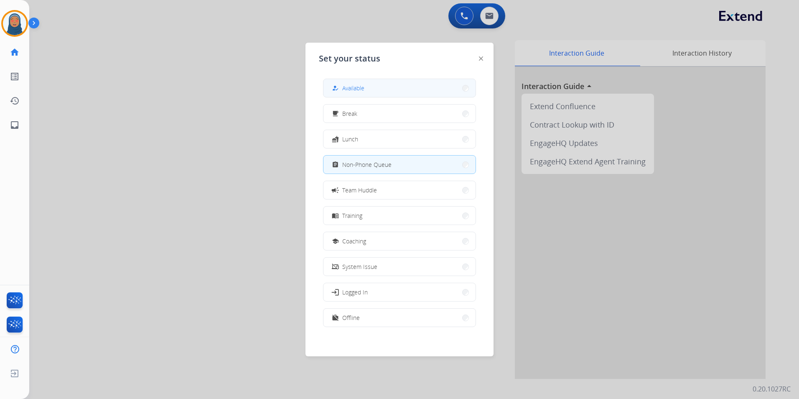
click at [377, 90] on button "how_to_reg Available" at bounding box center [400, 88] width 152 height 18
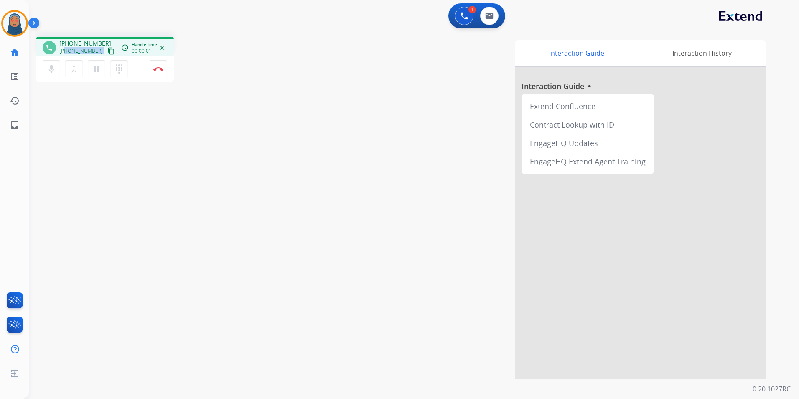
drag, startPoint x: 95, startPoint y: 51, endPoint x: 65, endPoint y: 51, distance: 30.1
click at [65, 51] on div "+12245231333 content_copy" at bounding box center [87, 51] width 57 height 10
copy div "2245231333 content_copy access_time Call metrics Queue 00:09 Hold 00:00 Talk 00…"
click at [163, 69] on button "Disconnect" at bounding box center [159, 69] width 18 height 18
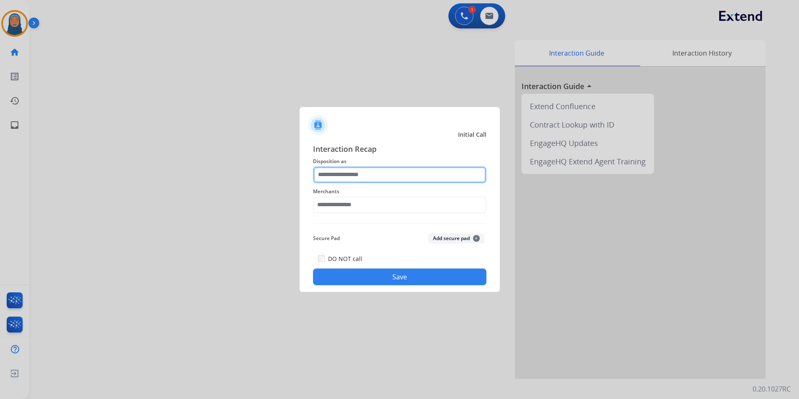
click at [385, 168] on input "text" at bounding box center [399, 174] width 173 height 17
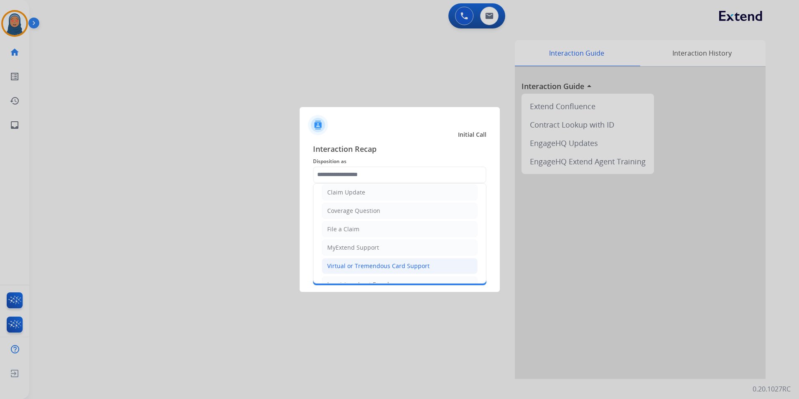
click at [373, 267] on div "Virtual or Tremendous Card Support" at bounding box center [378, 266] width 102 height 8
type input "**********"
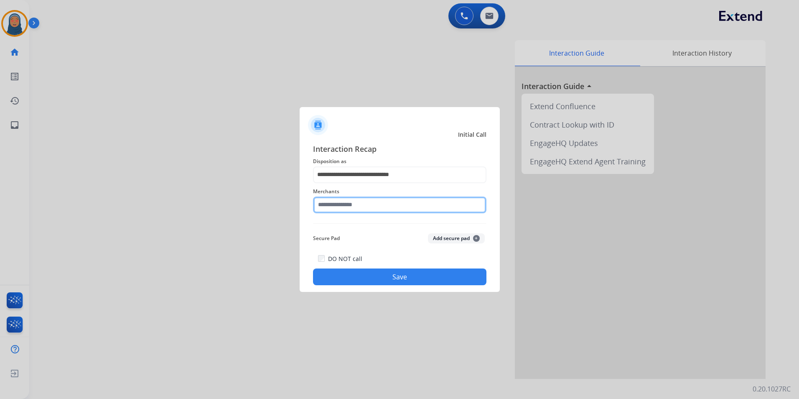
click at [369, 202] on input "text" at bounding box center [399, 204] width 173 height 17
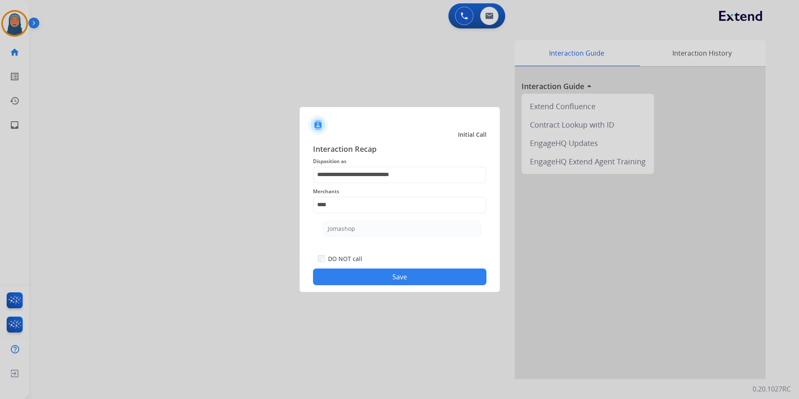
click at [372, 233] on li "Jomashop" at bounding box center [401, 229] width 159 height 16
type input "********"
click at [392, 282] on button "Save" at bounding box center [399, 276] width 173 height 17
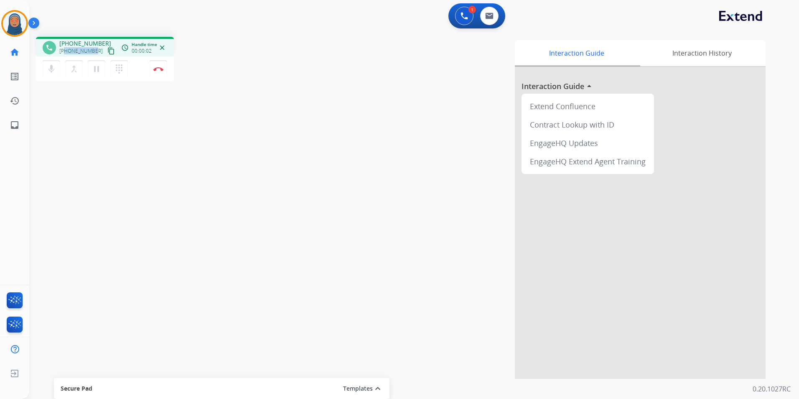
drag, startPoint x: 95, startPoint y: 49, endPoint x: 66, endPoint y: 50, distance: 29.3
click at [66, 50] on div "+17179454210 content_copy" at bounding box center [87, 51] width 57 height 10
copy span "7179454210"
click at [100, 72] on mat-icon "pause" at bounding box center [97, 69] width 10 height 10
click at [48, 69] on mat-icon "mic" at bounding box center [51, 69] width 10 height 10
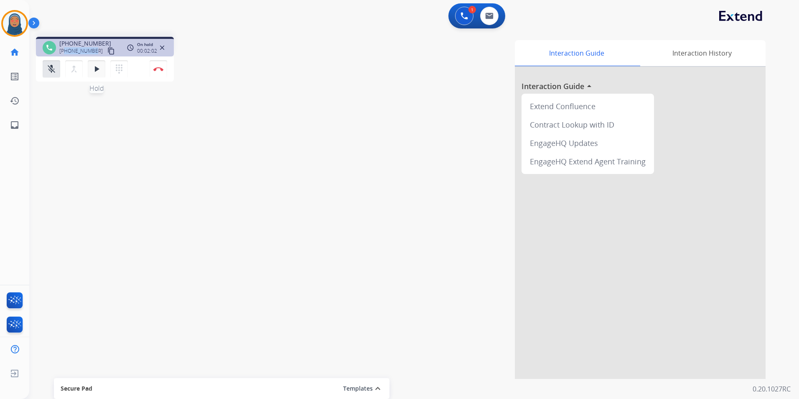
click at [97, 69] on mat-icon "play_arrow" at bounding box center [97, 69] width 10 height 10
click at [54, 69] on mat-icon "mic_off" at bounding box center [51, 69] width 10 height 10
click at [15, 129] on mat-icon "inbox" at bounding box center [15, 125] width 10 height 10
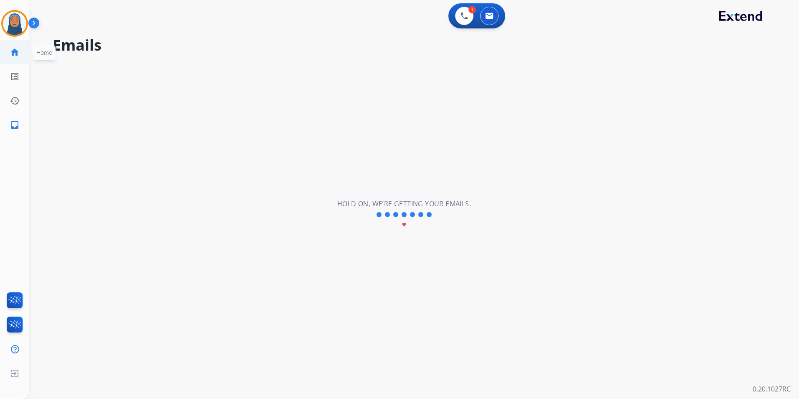
click at [15, 50] on mat-icon "home" at bounding box center [15, 52] width 10 height 10
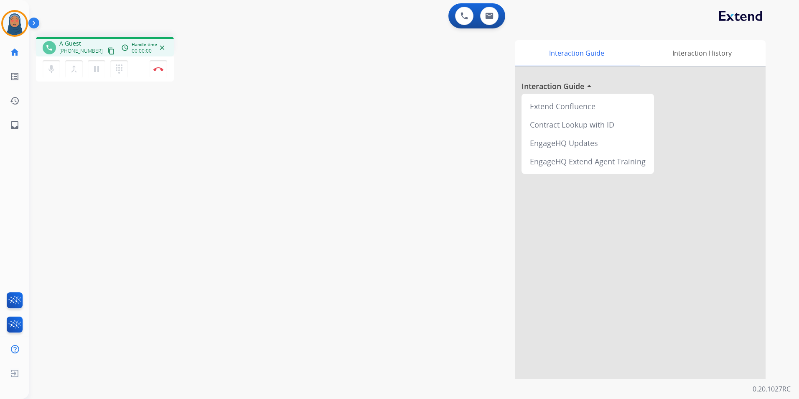
click at [15, 50] on mat-icon "home" at bounding box center [15, 52] width 10 height 10
click at [15, 123] on mat-icon "inbox" at bounding box center [15, 125] width 10 height 10
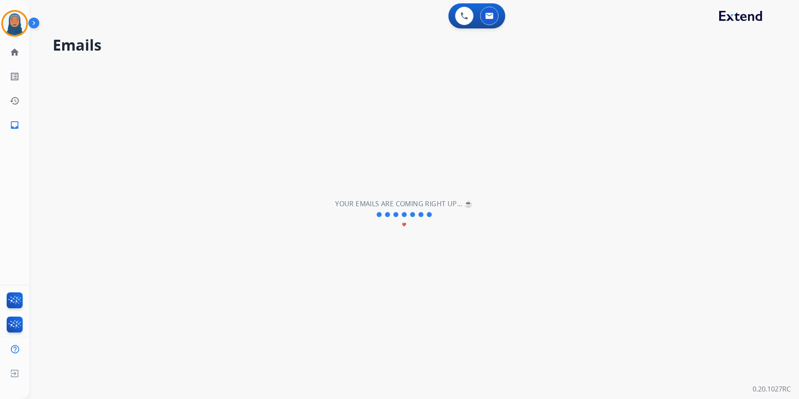
click at [15, 123] on mat-icon "inbox" at bounding box center [15, 125] width 10 height 10
click at [466, 19] on img at bounding box center [465, 16] width 8 height 8
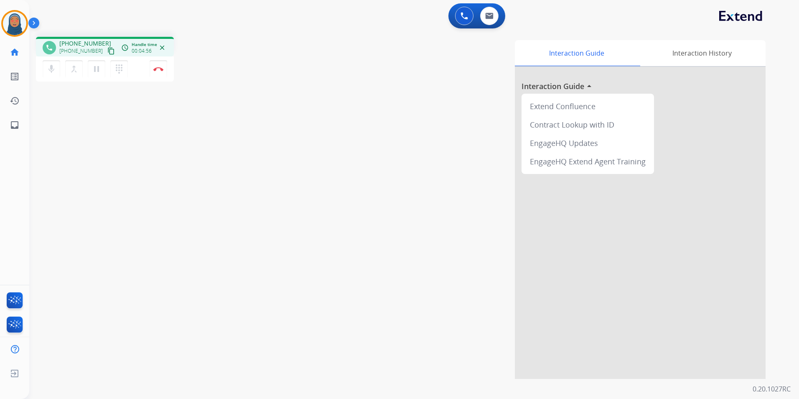
drag, startPoint x: 158, startPoint y: 72, endPoint x: 89, endPoint y: 82, distance: 69.6
click at [91, 82] on div "phone +17179454210 +17179454210 content_copy access_time Call metrics Queue 10:…" at bounding box center [105, 60] width 138 height 47
click at [97, 72] on mat-icon "pause" at bounding box center [97, 69] width 10 height 10
click at [100, 71] on mat-icon "play_arrow" at bounding box center [97, 69] width 10 height 10
click at [156, 70] on img at bounding box center [158, 69] width 10 height 4
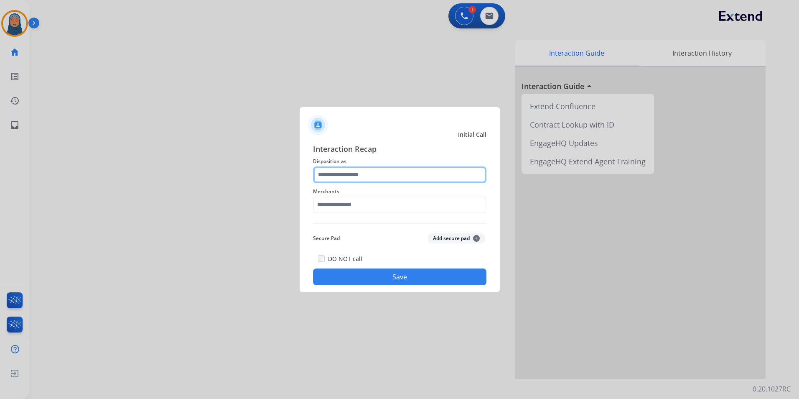
click at [381, 173] on input "text" at bounding box center [399, 174] width 173 height 17
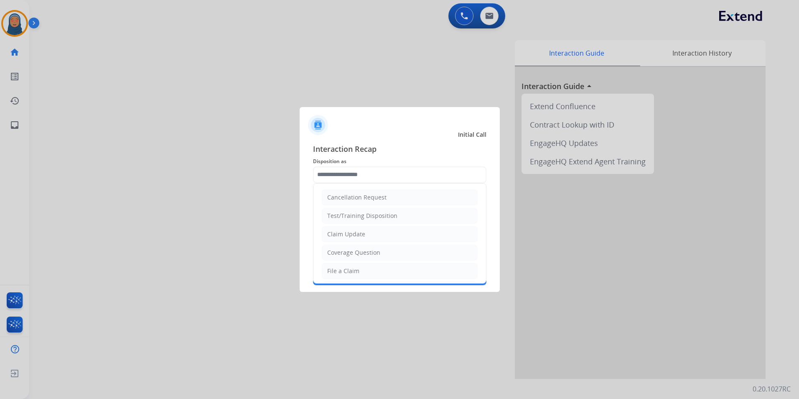
click at [10, 25] on div at bounding box center [399, 199] width 799 height 399
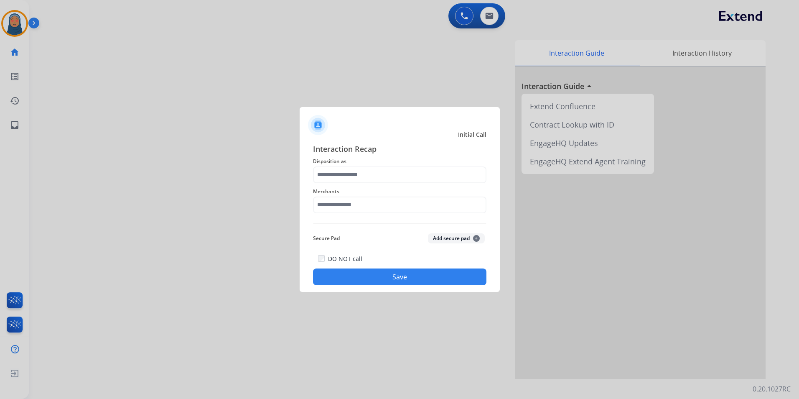
click at [22, 28] on div at bounding box center [399, 199] width 799 height 399
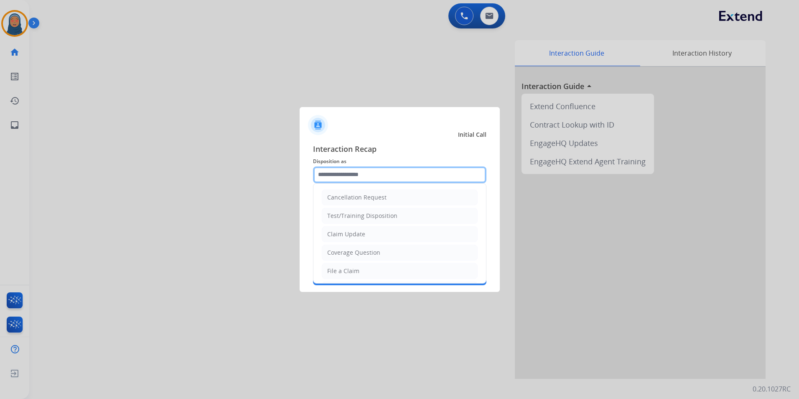
click at [378, 173] on input "text" at bounding box center [399, 174] width 173 height 17
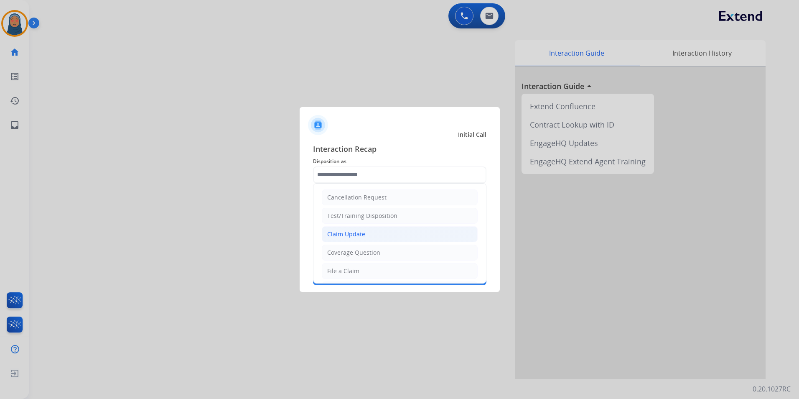
drag, startPoint x: 368, startPoint y: 231, endPoint x: 364, endPoint y: 214, distance: 16.6
click at [367, 230] on li "Claim Update" at bounding box center [400, 234] width 156 height 16
type input "**********"
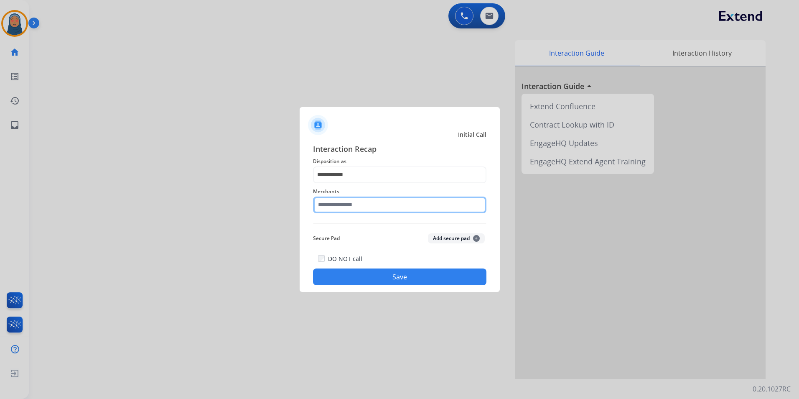
click at [362, 205] on input "text" at bounding box center [399, 204] width 173 height 17
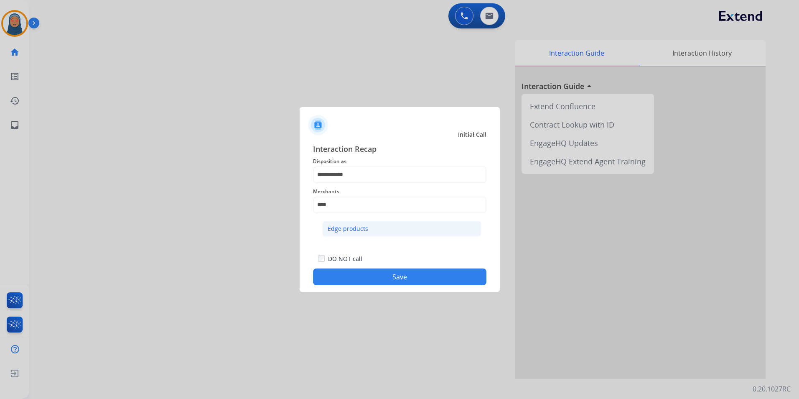
click at [371, 226] on li "Edge products" at bounding box center [401, 229] width 159 height 16
type input "**********"
click at [385, 272] on button "Save" at bounding box center [399, 276] width 173 height 17
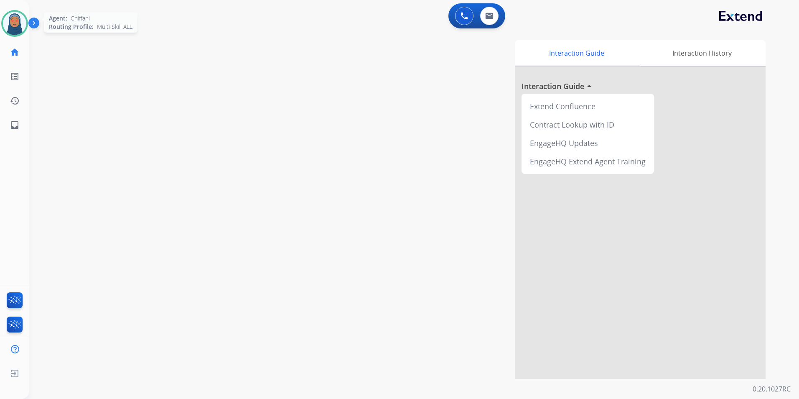
click at [14, 20] on img at bounding box center [14, 23] width 23 height 23
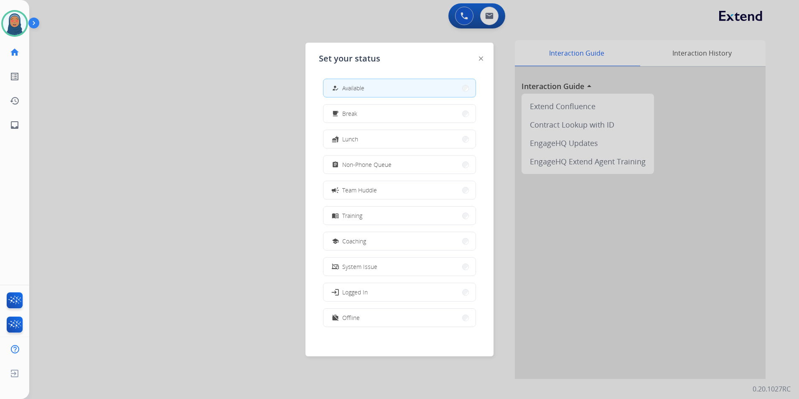
click at [359, 162] on span "Non-Phone Queue" at bounding box center [366, 164] width 49 height 9
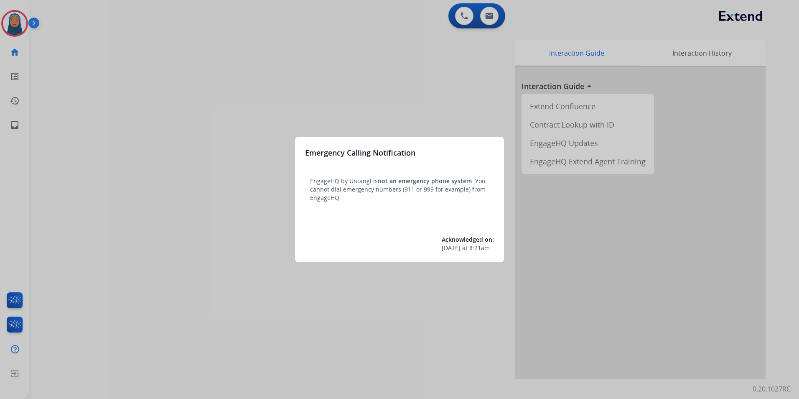
click at [21, 21] on div at bounding box center [399, 199] width 799 height 399
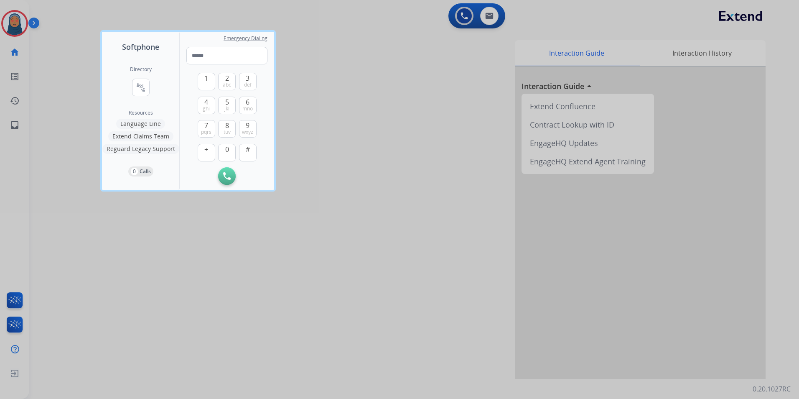
click at [18, 25] on div at bounding box center [399, 199] width 799 height 399
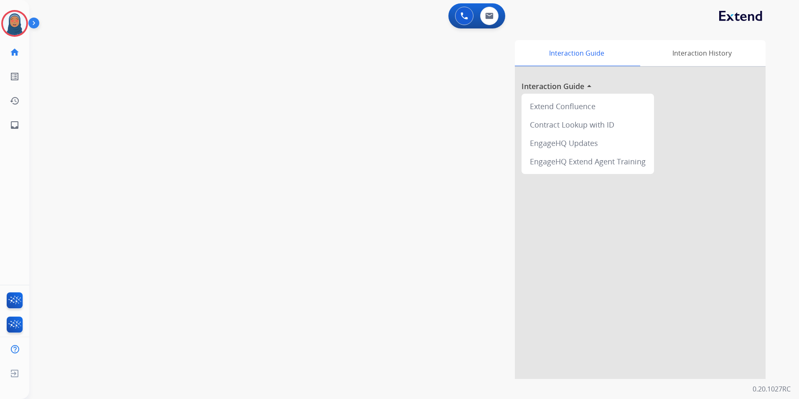
click at [18, 25] on img at bounding box center [14, 23] width 23 height 23
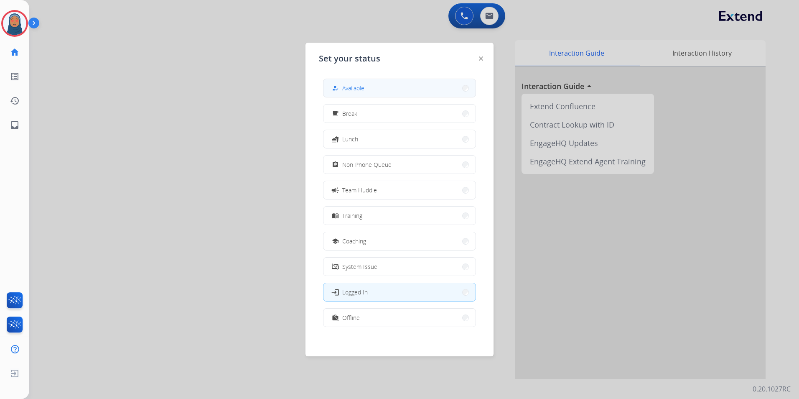
click at [396, 91] on button "how_to_reg Available" at bounding box center [400, 88] width 152 height 18
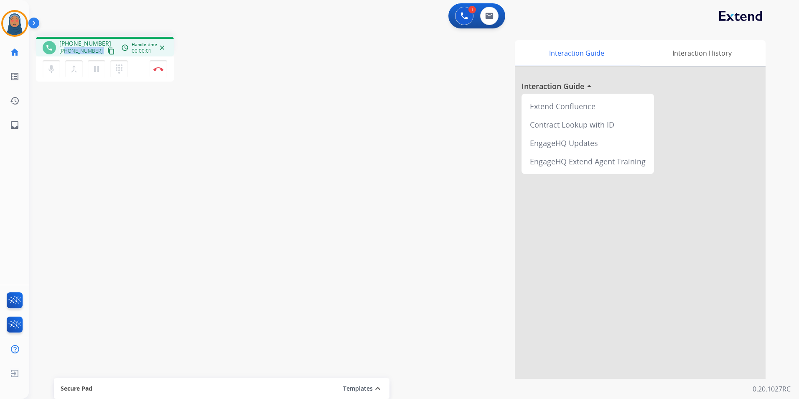
drag, startPoint x: 96, startPoint y: 51, endPoint x: 66, endPoint y: 53, distance: 29.7
click at [66, 53] on div "+12245231333 content_copy" at bounding box center [87, 51] width 57 height 10
copy div "2245231333 content_copy access_time Call metrics Queue 02:53 Hold 00:00 Talk 00…"
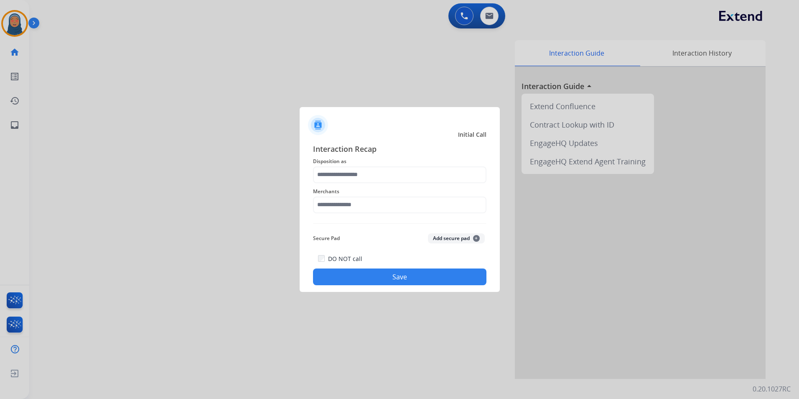
click at [18, 29] on div at bounding box center [399, 199] width 799 height 399
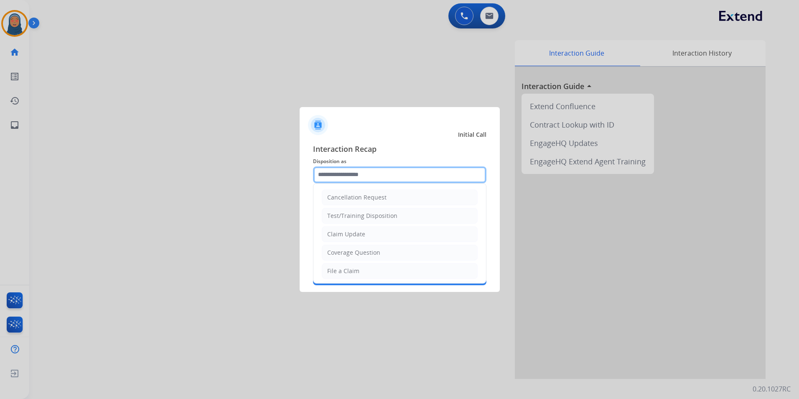
click at [363, 173] on input "text" at bounding box center [399, 174] width 173 height 17
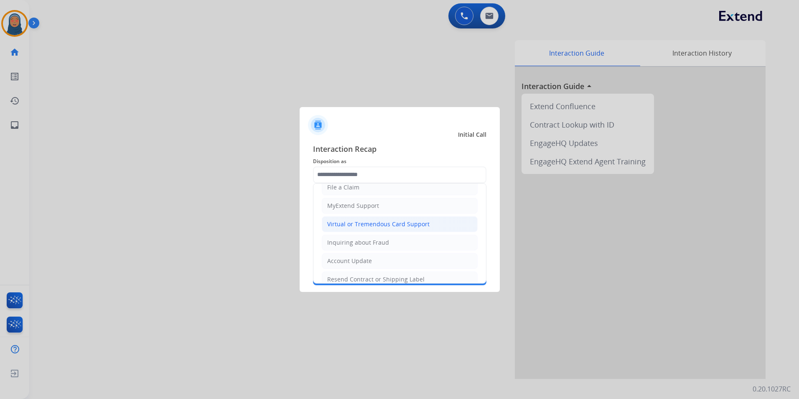
click at [369, 227] on div "Virtual or Tremendous Card Support" at bounding box center [378, 224] width 102 height 8
type input "**********"
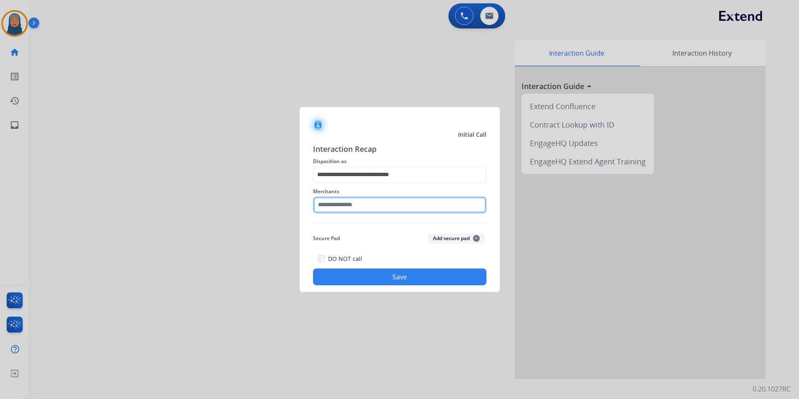
click at [367, 210] on input "text" at bounding box center [399, 204] width 173 height 17
type input "*"
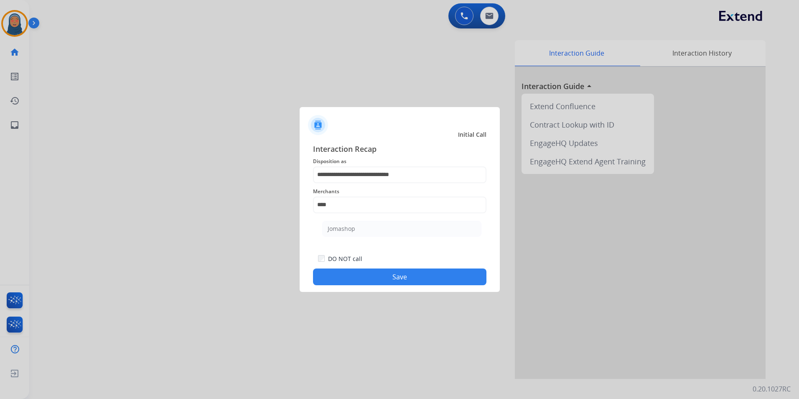
click at [356, 233] on li "Jomashop" at bounding box center [401, 229] width 159 height 16
type input "********"
drag, startPoint x: 385, startPoint y: 271, endPoint x: 390, endPoint y: 273, distance: 4.9
click at [385, 272] on button "Save" at bounding box center [399, 276] width 173 height 17
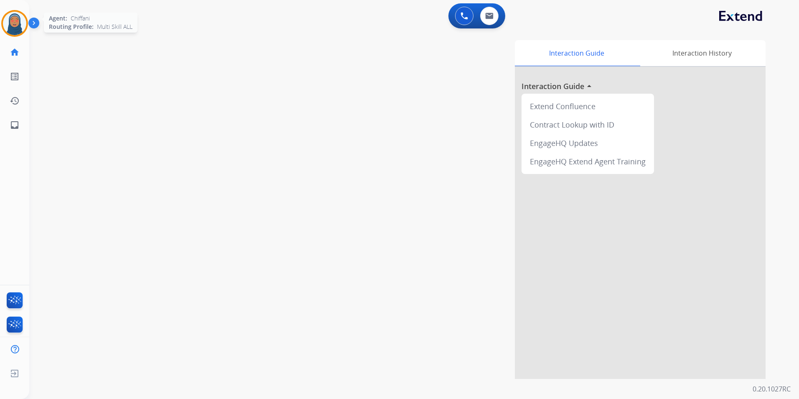
click at [15, 28] on img at bounding box center [14, 23] width 23 height 23
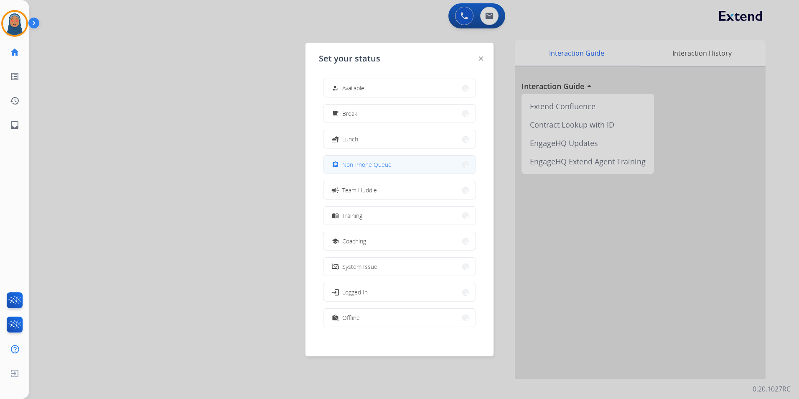
click at [377, 162] on span "Non-Phone Queue" at bounding box center [366, 164] width 49 height 9
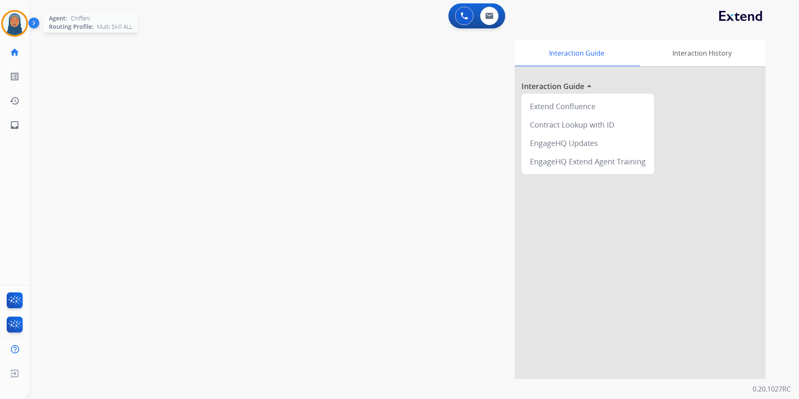
click at [15, 23] on img at bounding box center [14, 23] width 23 height 23
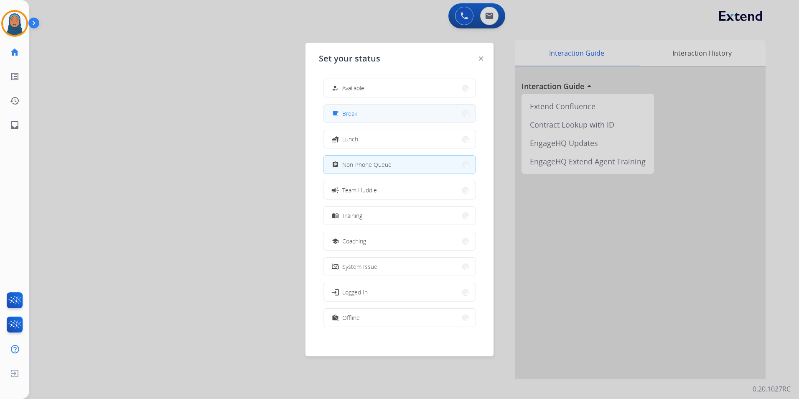
click at [385, 115] on button "free_breakfast Break" at bounding box center [400, 113] width 152 height 18
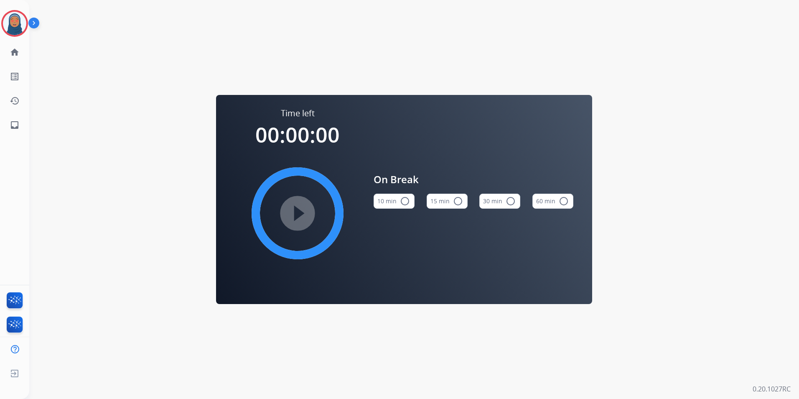
click at [458, 201] on mat-icon "radio_button_unchecked" at bounding box center [458, 201] width 10 height 10
click at [303, 211] on mat-icon "play_circle_filled" at bounding box center [298, 213] width 10 height 10
click at [15, 26] on img at bounding box center [14, 23] width 23 height 23
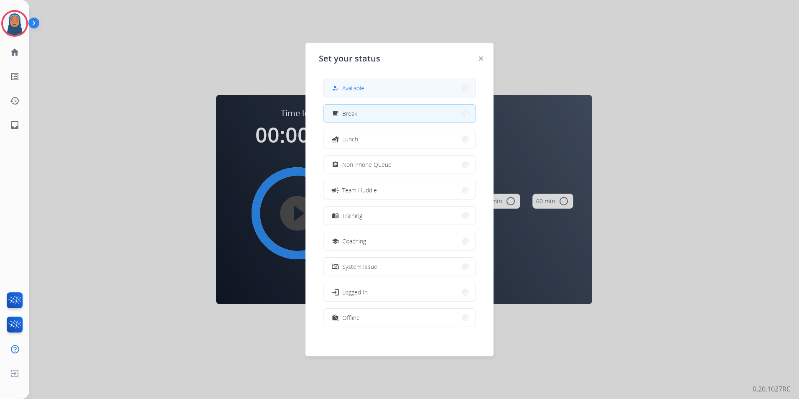
click at [339, 88] on mat-icon "how_to_reg" at bounding box center [335, 87] width 7 height 7
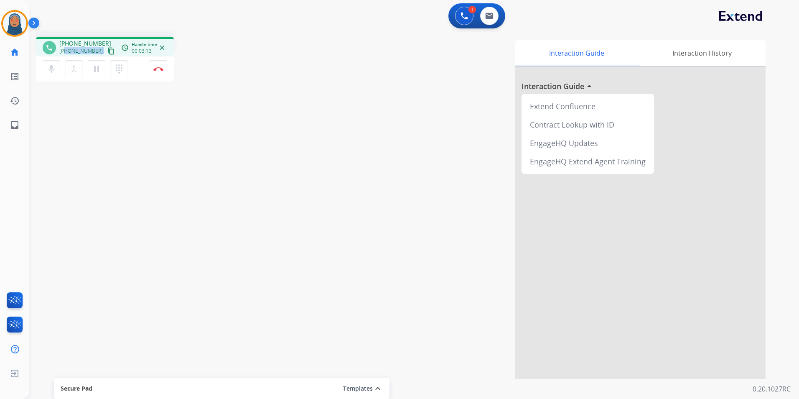
drag, startPoint x: 95, startPoint y: 50, endPoint x: 66, endPoint y: 55, distance: 29.7
click at [66, 55] on div "+13524090869 content_copy" at bounding box center [87, 51] width 57 height 10
copy div "3524090869 content_copy access_time Call metrics Queue 03:09 Hold 00:00 Talk 00…"
click at [163, 70] on img at bounding box center [158, 69] width 10 height 4
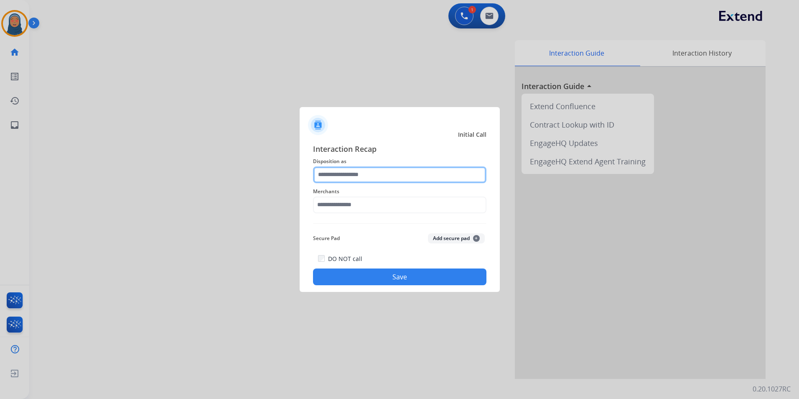
click at [369, 172] on input "text" at bounding box center [399, 174] width 173 height 17
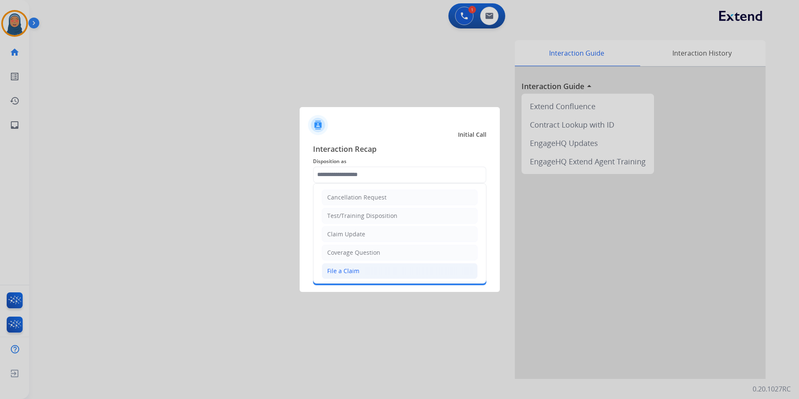
click at [354, 268] on div "File a Claim" at bounding box center [343, 271] width 32 height 8
type input "**********"
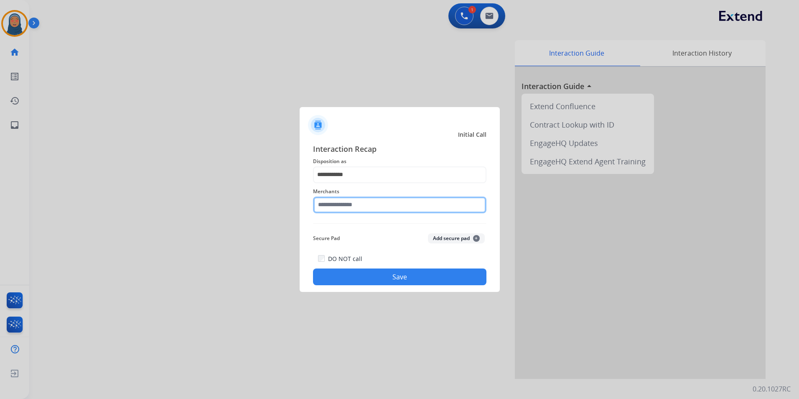
drag, startPoint x: 372, startPoint y: 205, endPoint x: 372, endPoint y: 211, distance: 6.3
click at [373, 205] on input "text" at bounding box center [399, 204] width 173 height 17
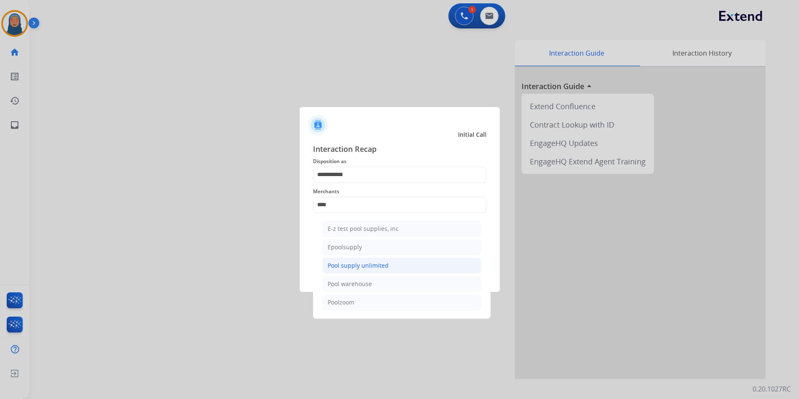
click at [347, 265] on div "Pool supply unlimited" at bounding box center [358, 265] width 61 height 8
type input "**********"
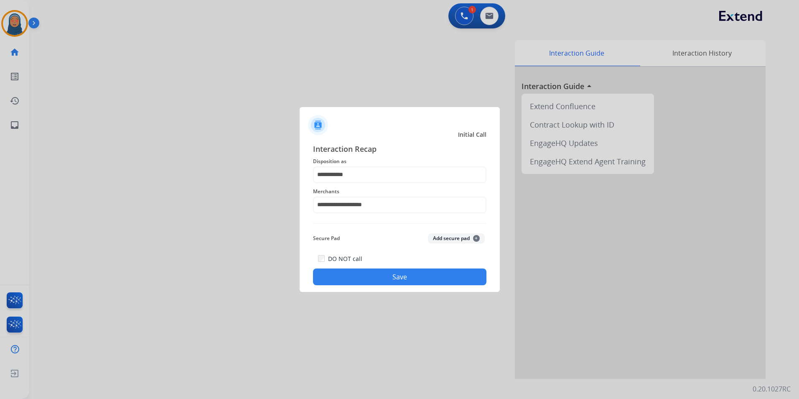
click at [411, 281] on button "Save" at bounding box center [399, 276] width 173 height 17
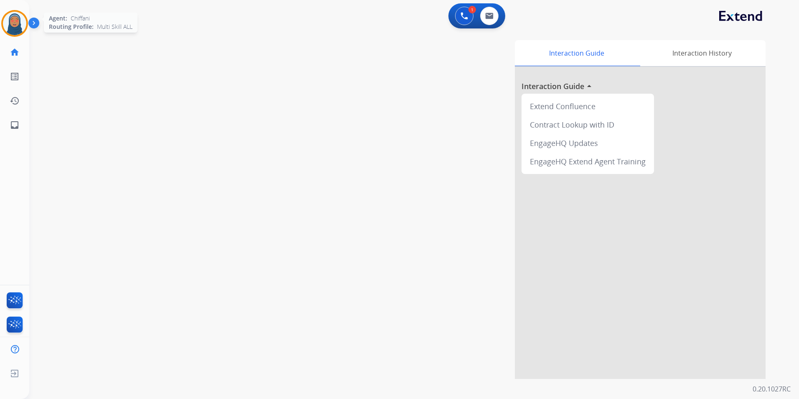
click at [6, 23] on img at bounding box center [14, 23] width 23 height 23
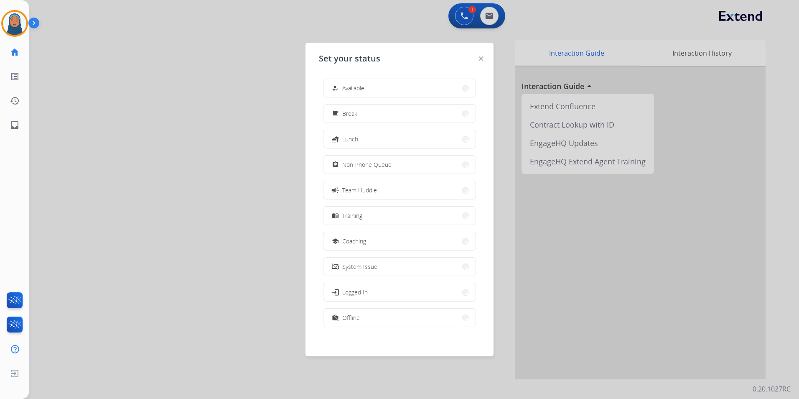
drag, startPoint x: 410, startPoint y: 172, endPoint x: 411, endPoint y: 167, distance: 5.0
click at [410, 170] on button "assignment Non-Phone Queue" at bounding box center [400, 164] width 152 height 18
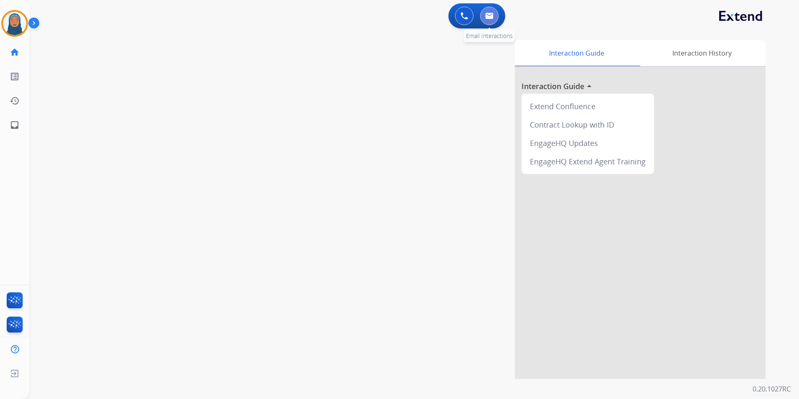
click at [490, 19] on img at bounding box center [489, 16] width 8 height 7
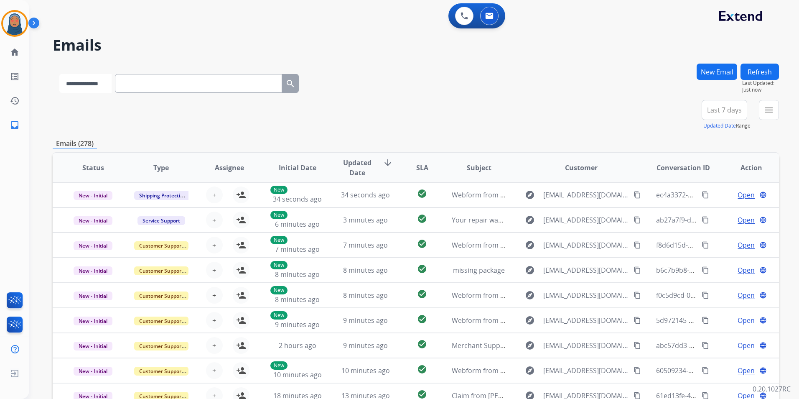
click at [106, 80] on select "**********" at bounding box center [85, 83] width 52 height 19
select select "**********"
click at [59, 74] on select "**********" at bounding box center [85, 83] width 52 height 19
paste input "**********"
type input "**********"
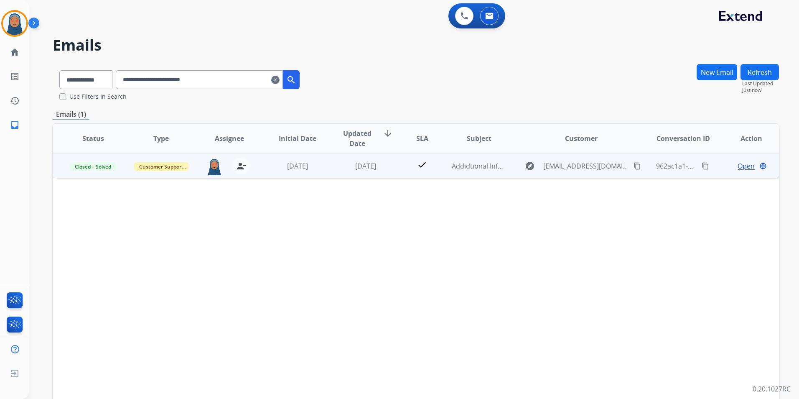
click at [738, 165] on span "Open" at bounding box center [746, 166] width 17 height 10
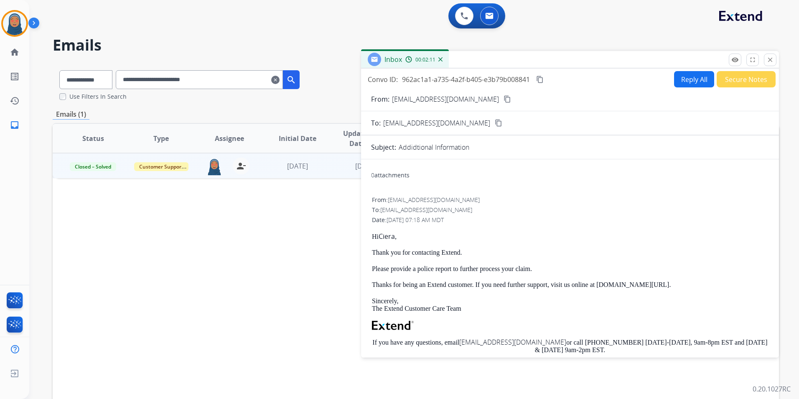
click at [772, 61] on mat-icon "close" at bounding box center [771, 60] width 8 height 8
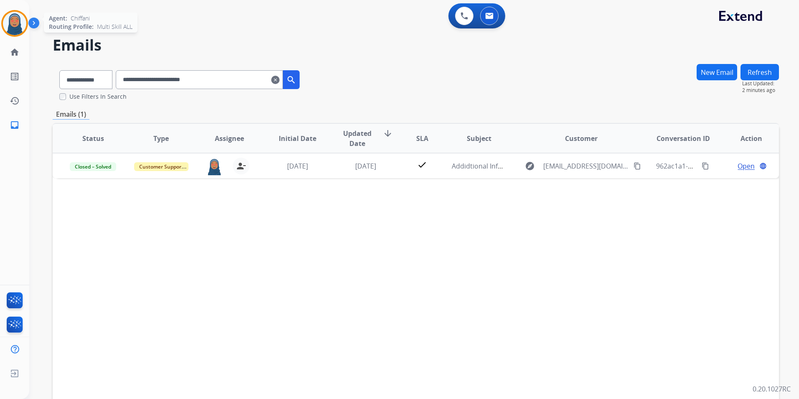
click at [11, 26] on img at bounding box center [14, 23] width 23 height 23
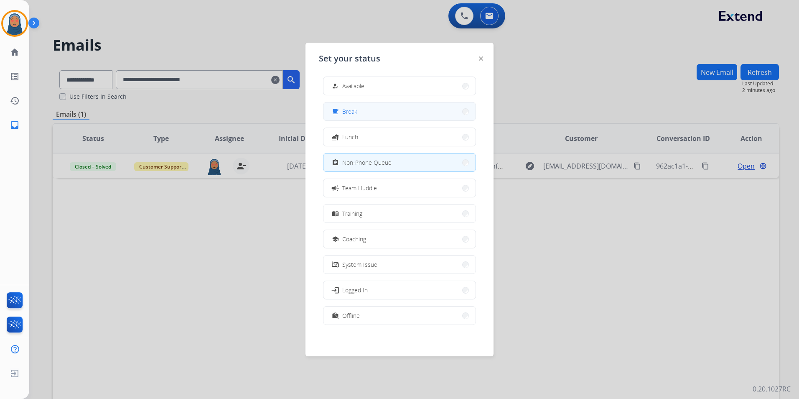
scroll to position [3, 0]
click at [419, 317] on button "work_off Offline" at bounding box center [400, 315] width 152 height 18
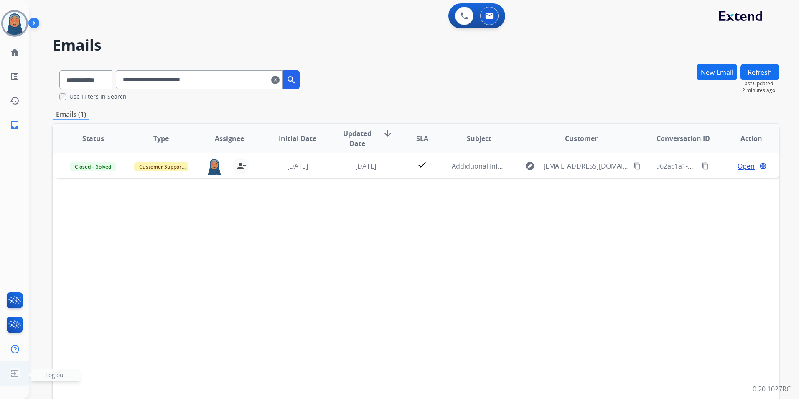
click at [17, 372] on img at bounding box center [14, 373] width 15 height 16
